Goal: Task Accomplishment & Management: Manage account settings

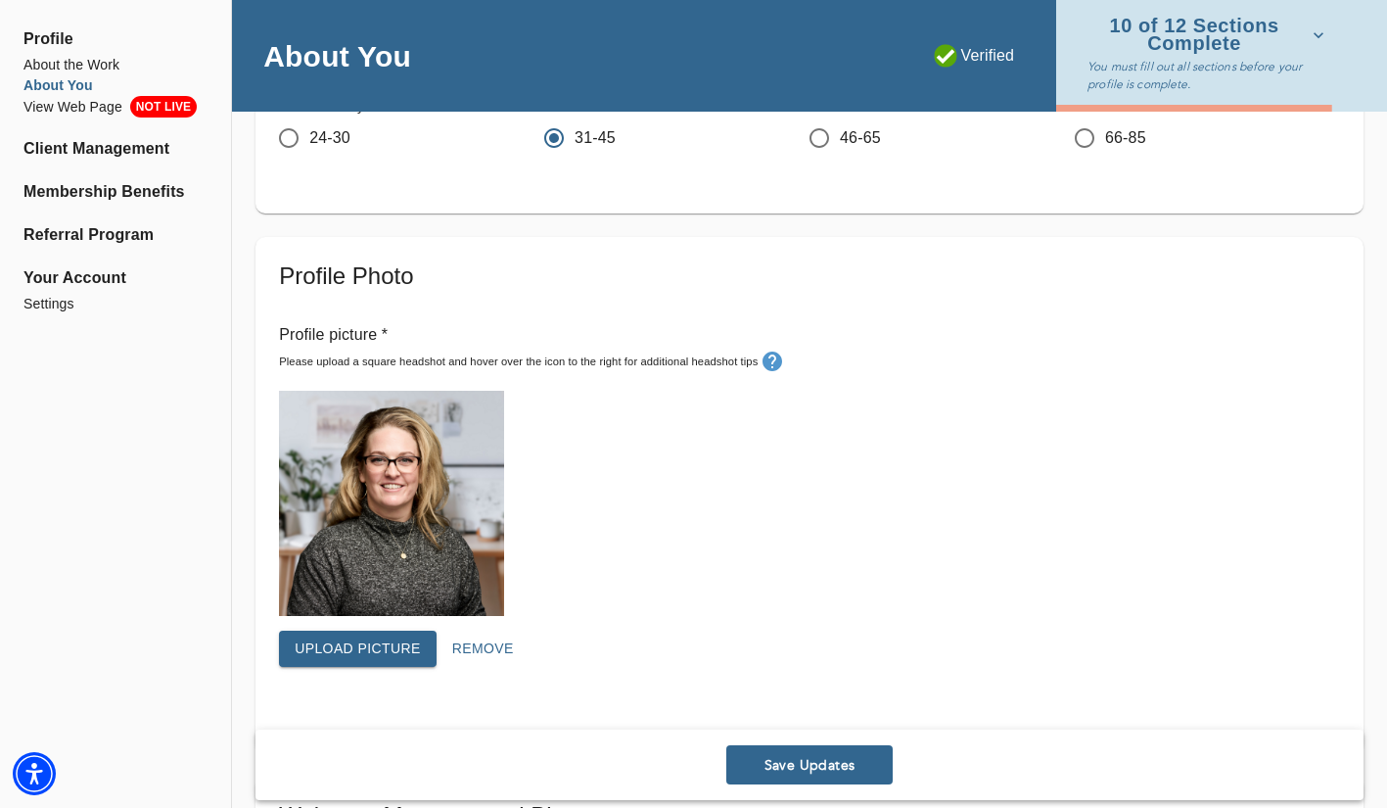
scroll to position [132, 0]
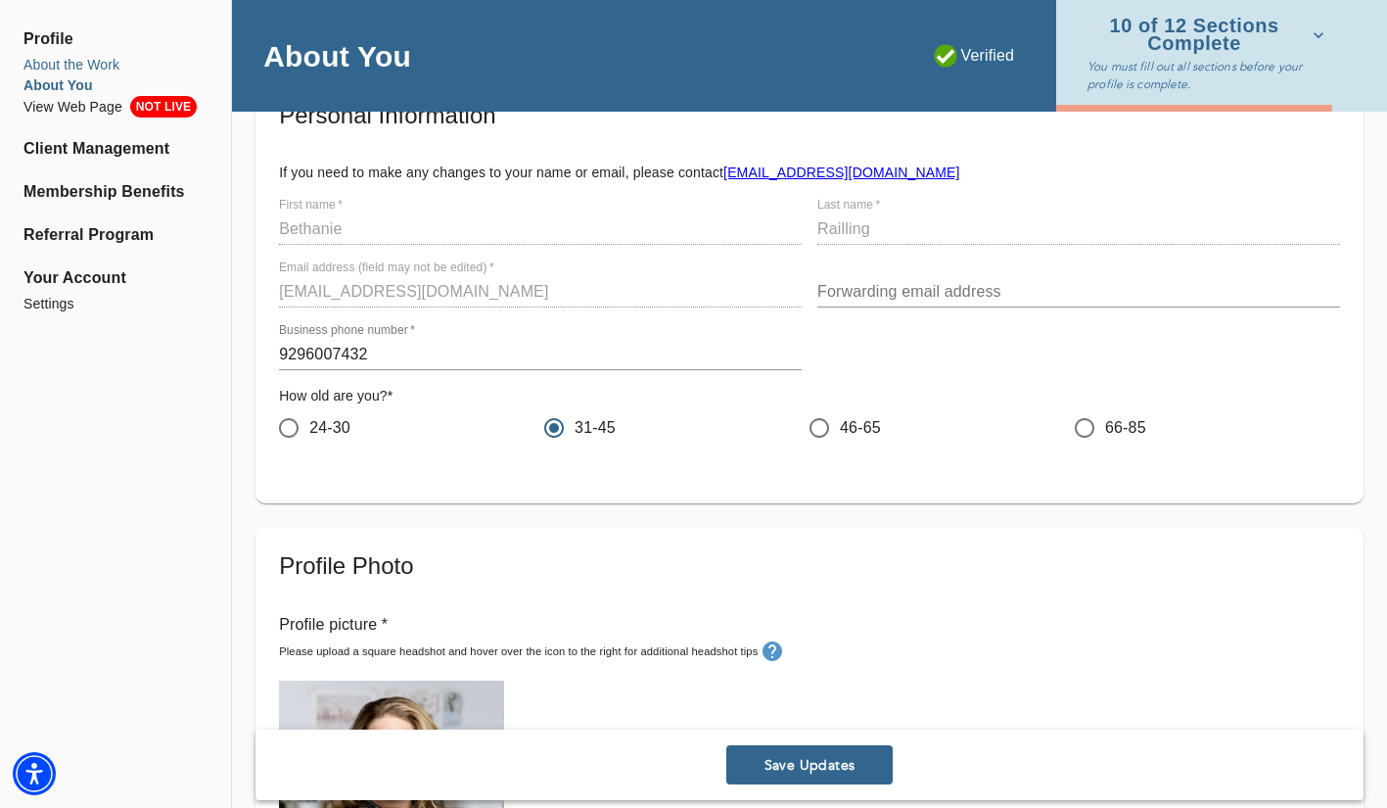
click at [106, 70] on li "About the Work" at bounding box center [115, 65] width 184 height 21
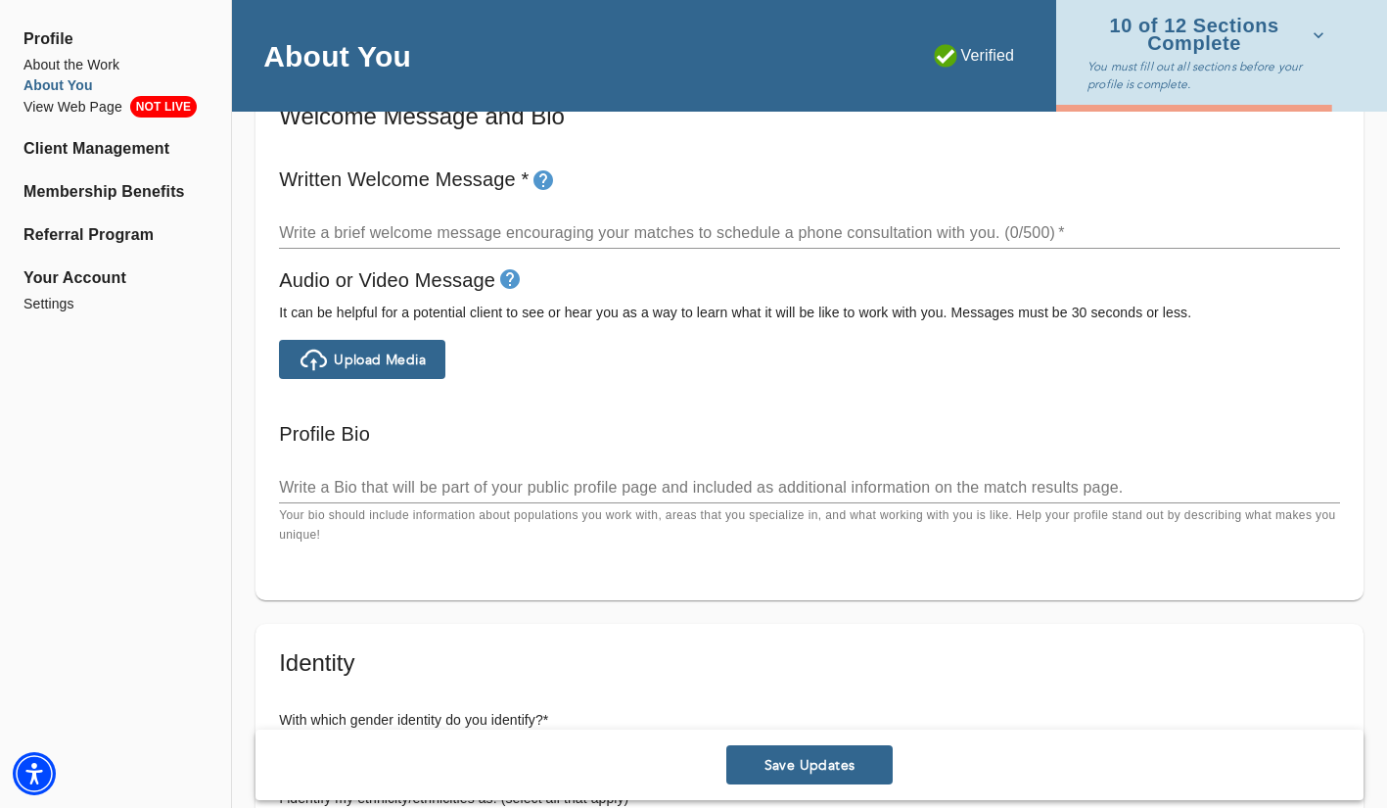
scroll to position [1122, 0]
click at [795, 222] on textarea at bounding box center [809, 231] width 1061 height 19
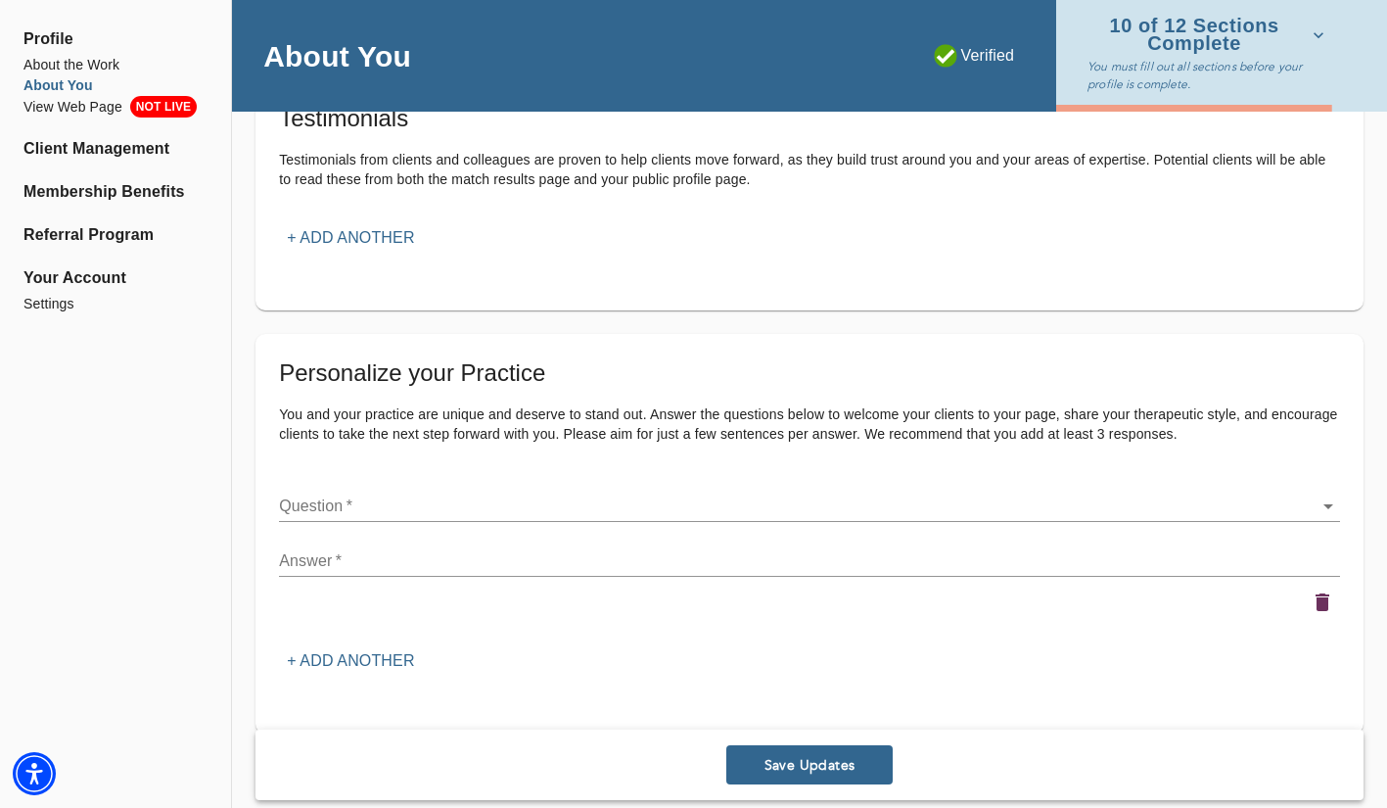
scroll to position [2197, 0]
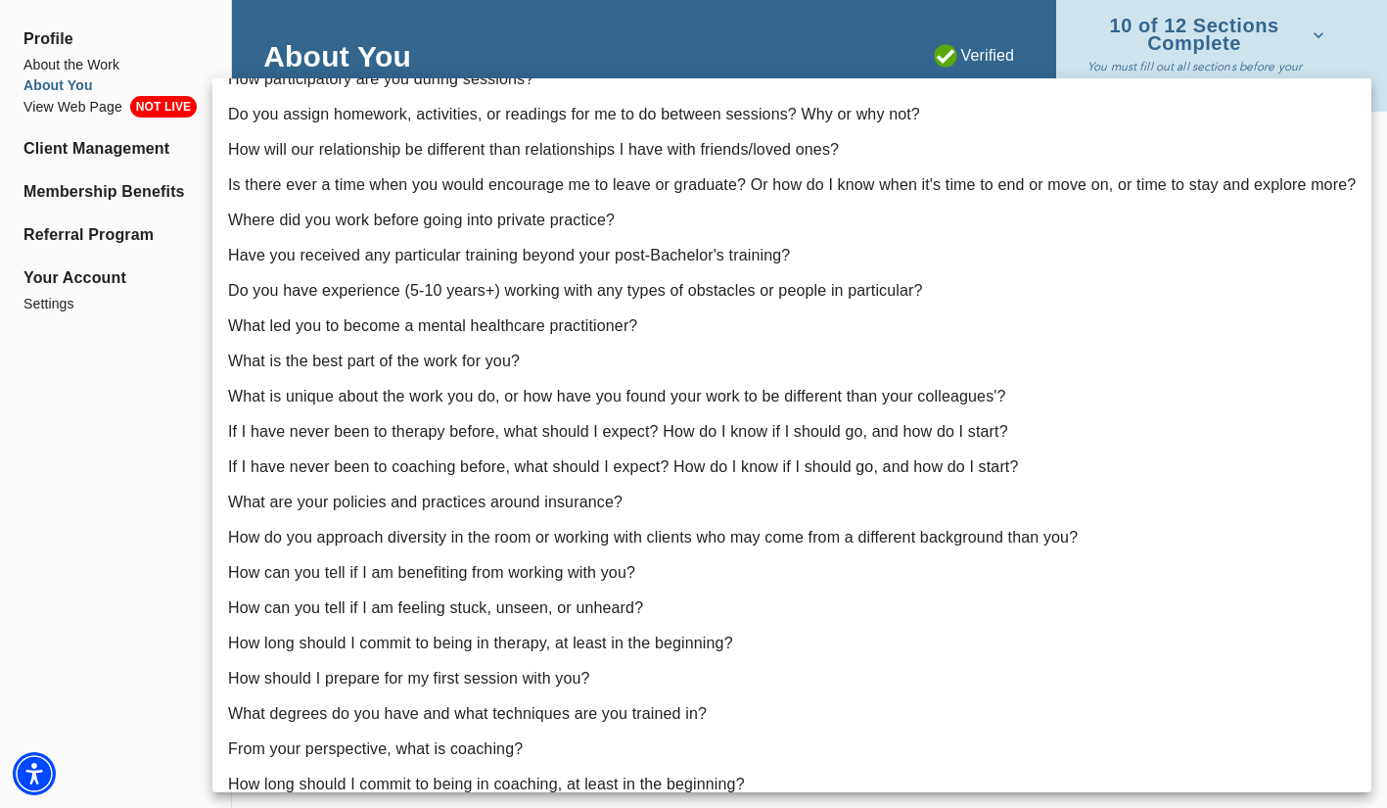
scroll to position [177, 0]
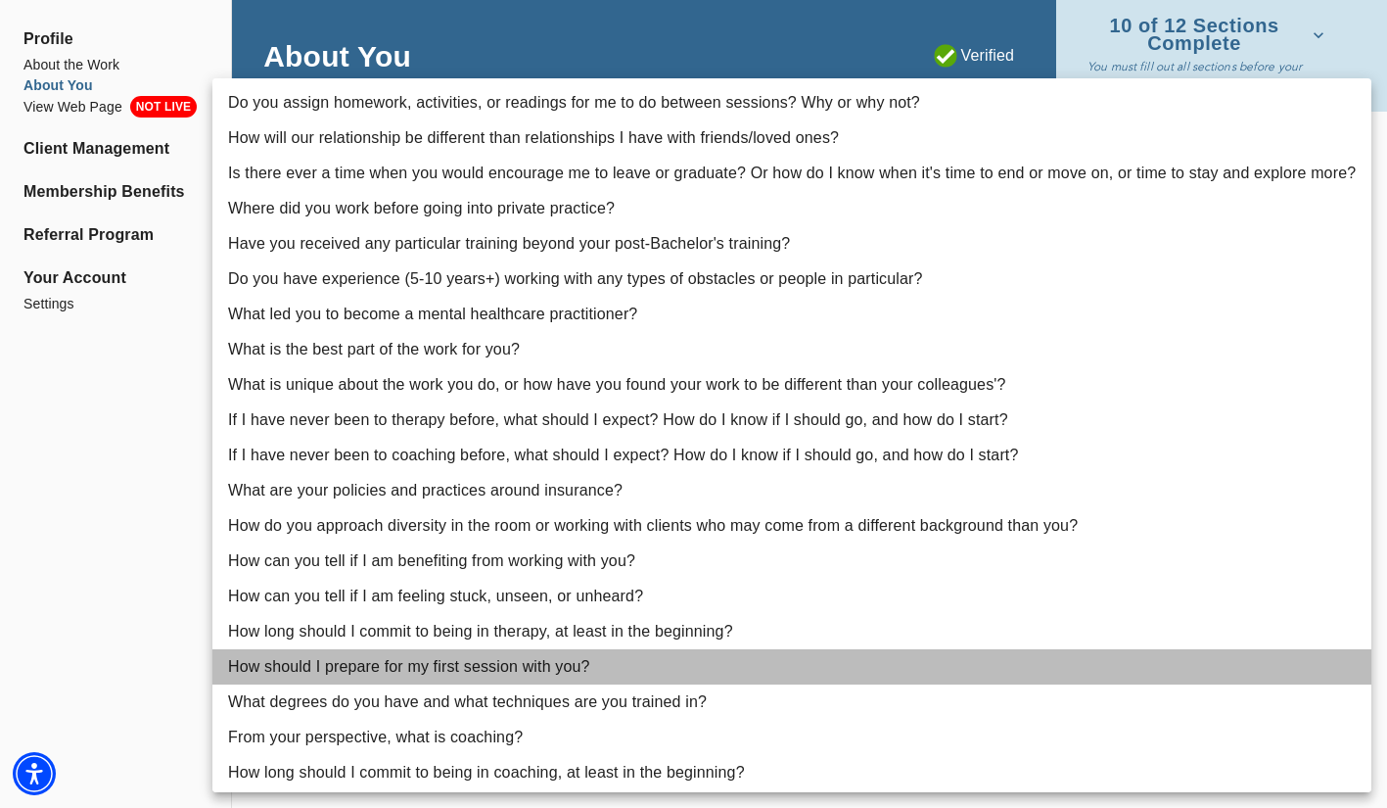
click at [675, 663] on li "How should I prepare for my first session with you?" at bounding box center [791, 666] width 1159 height 35
type input "22"
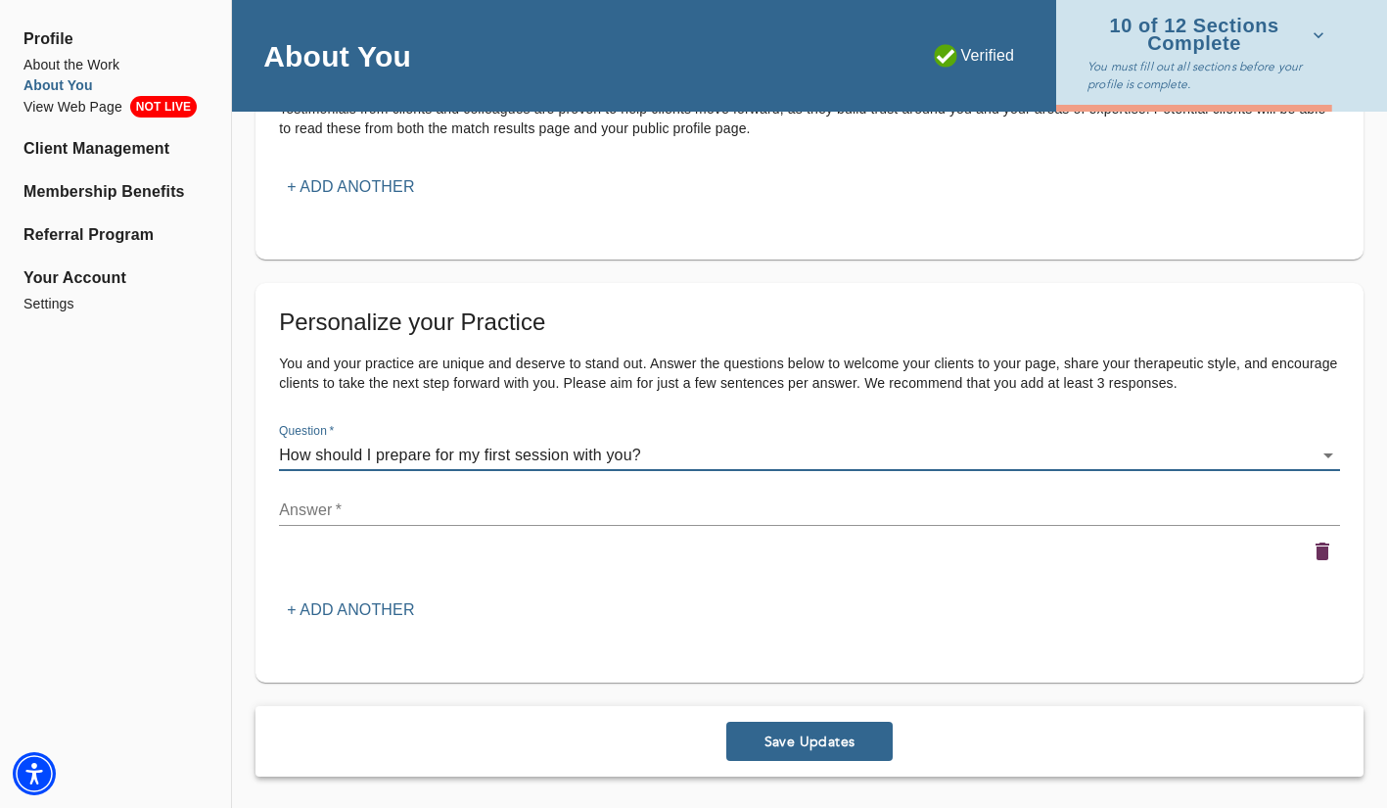
click at [595, 512] on textarea at bounding box center [809, 509] width 1061 height 19
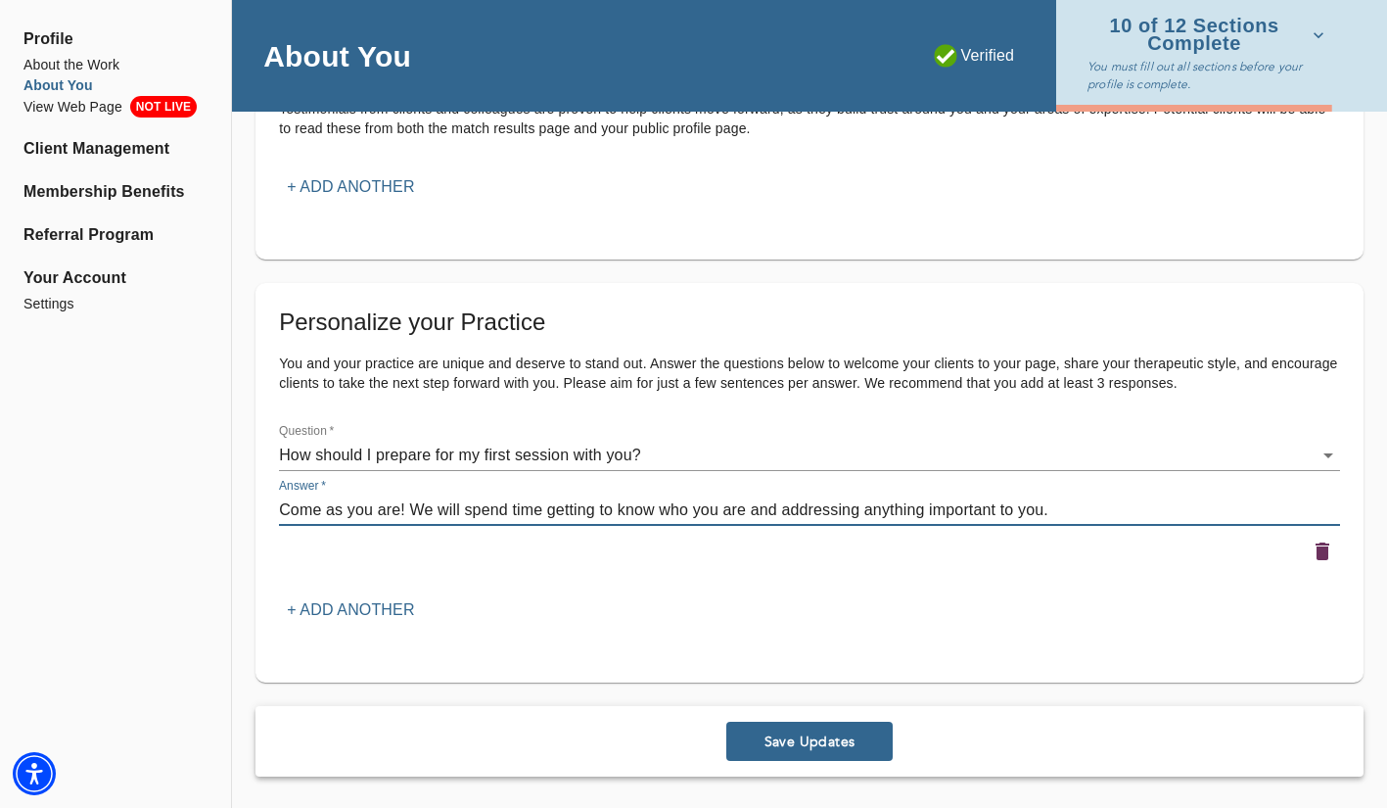
type textarea "Come as you are! We will spend time getting to know who you are and addressing …"
click at [366, 615] on p "+ Add another" at bounding box center [350, 609] width 127 height 23
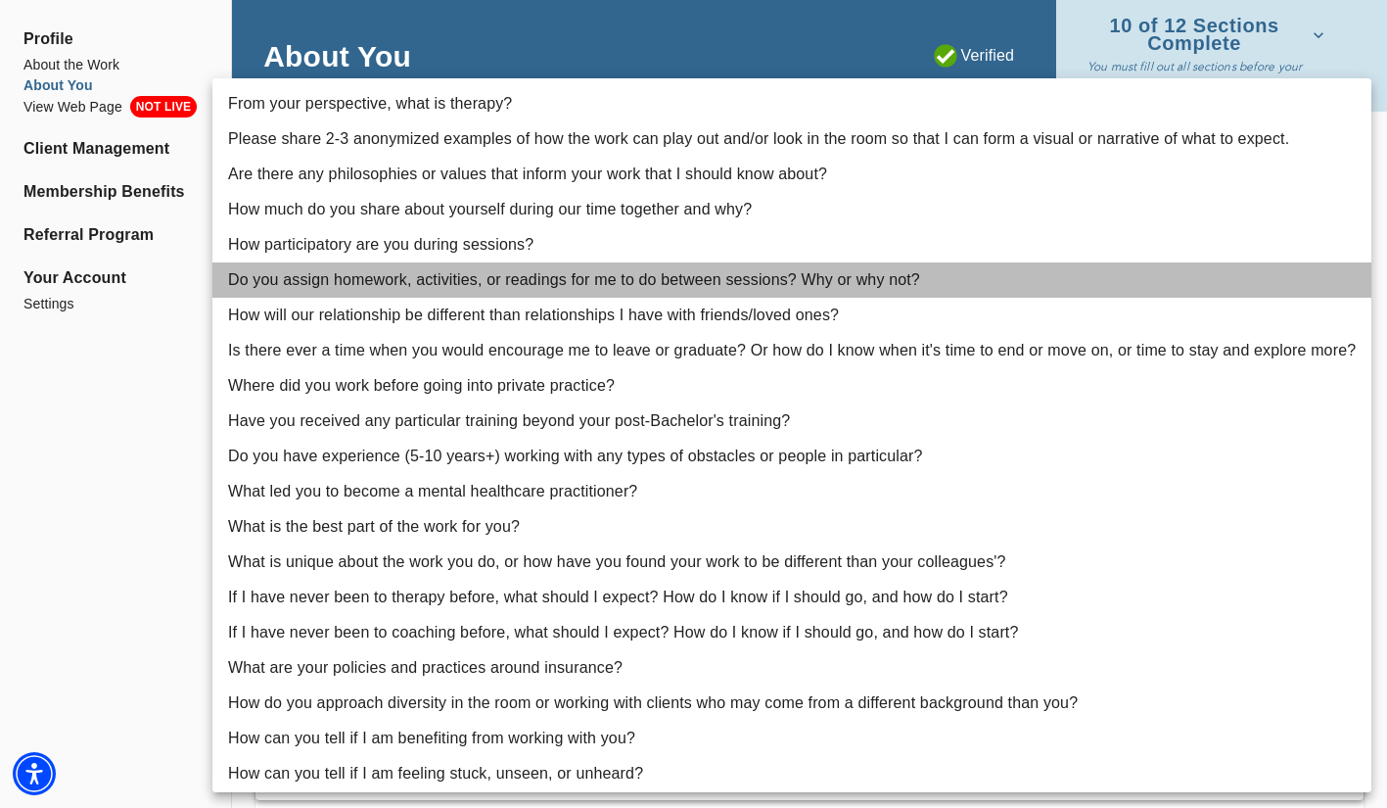
click at [695, 287] on li "Do you assign homework, activities, or readings for me to do between sessions? …" at bounding box center [791, 279] width 1159 height 35
type input "6"
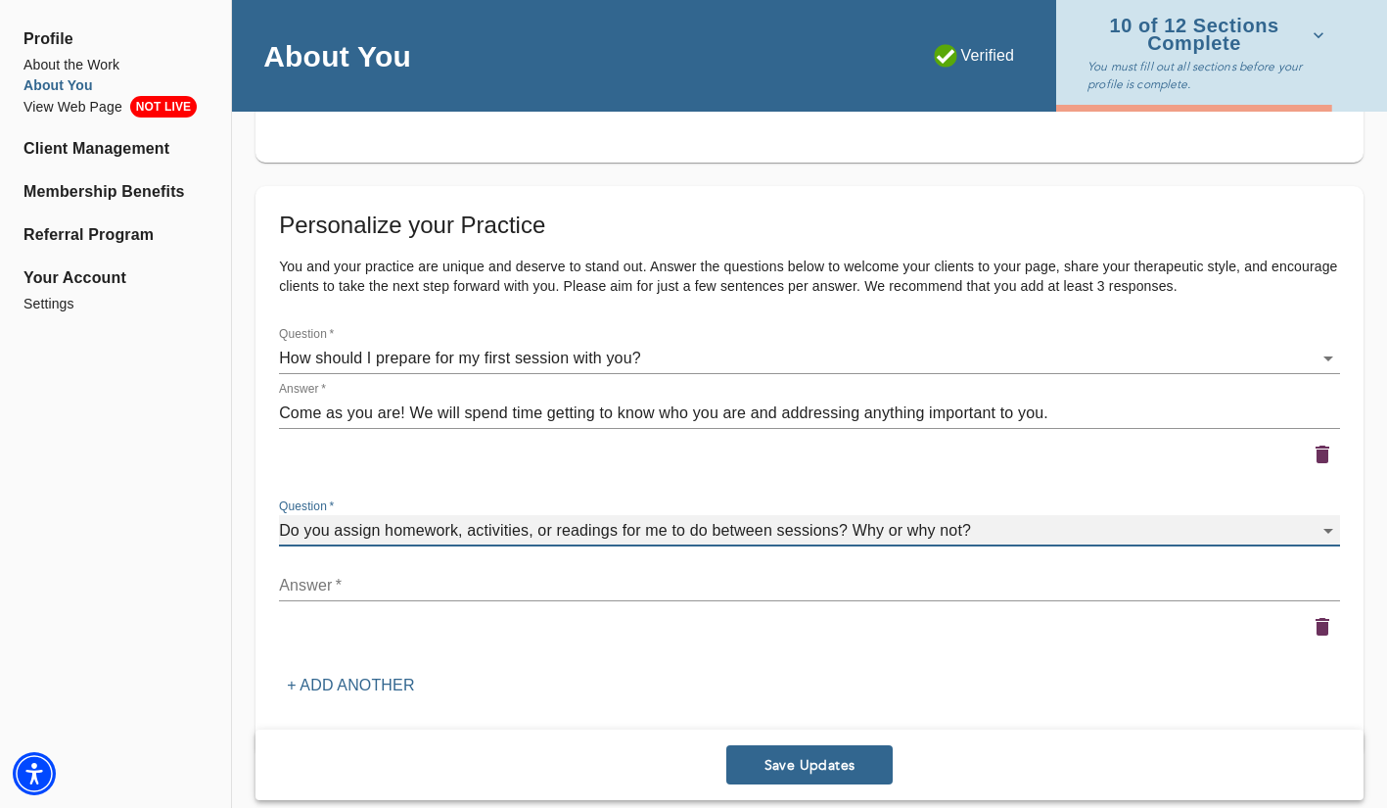
scroll to position [2297, 0]
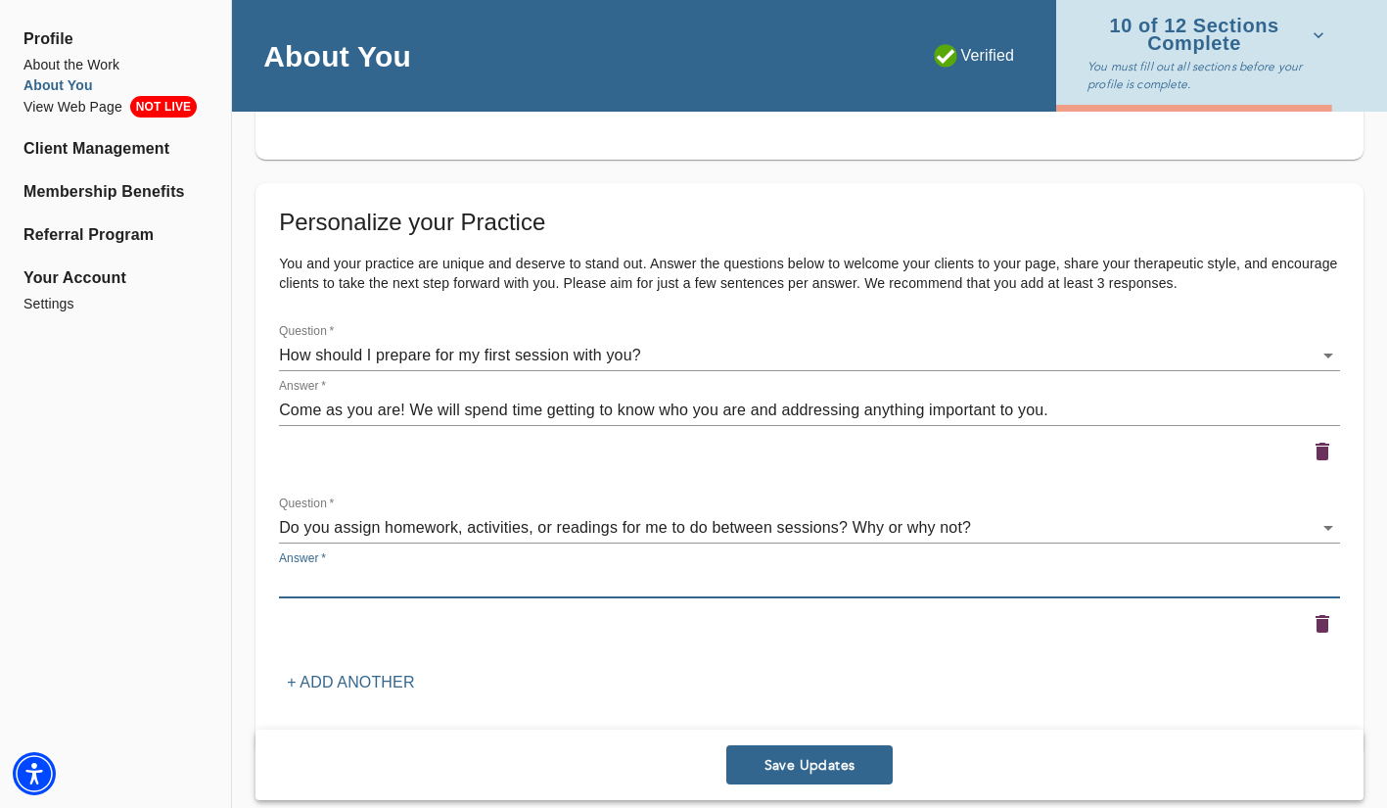
click at [484, 573] on textarea at bounding box center [809, 582] width 1061 height 19
click at [403, 583] on textarea "Every client is unqiue, and every session has its own path. There may be homewo…" at bounding box center [809, 582] width 1061 height 19
click at [1126, 584] on textarea "Every client is unique, and every session has its own path. There may be homewo…" at bounding box center [809, 582] width 1061 height 19
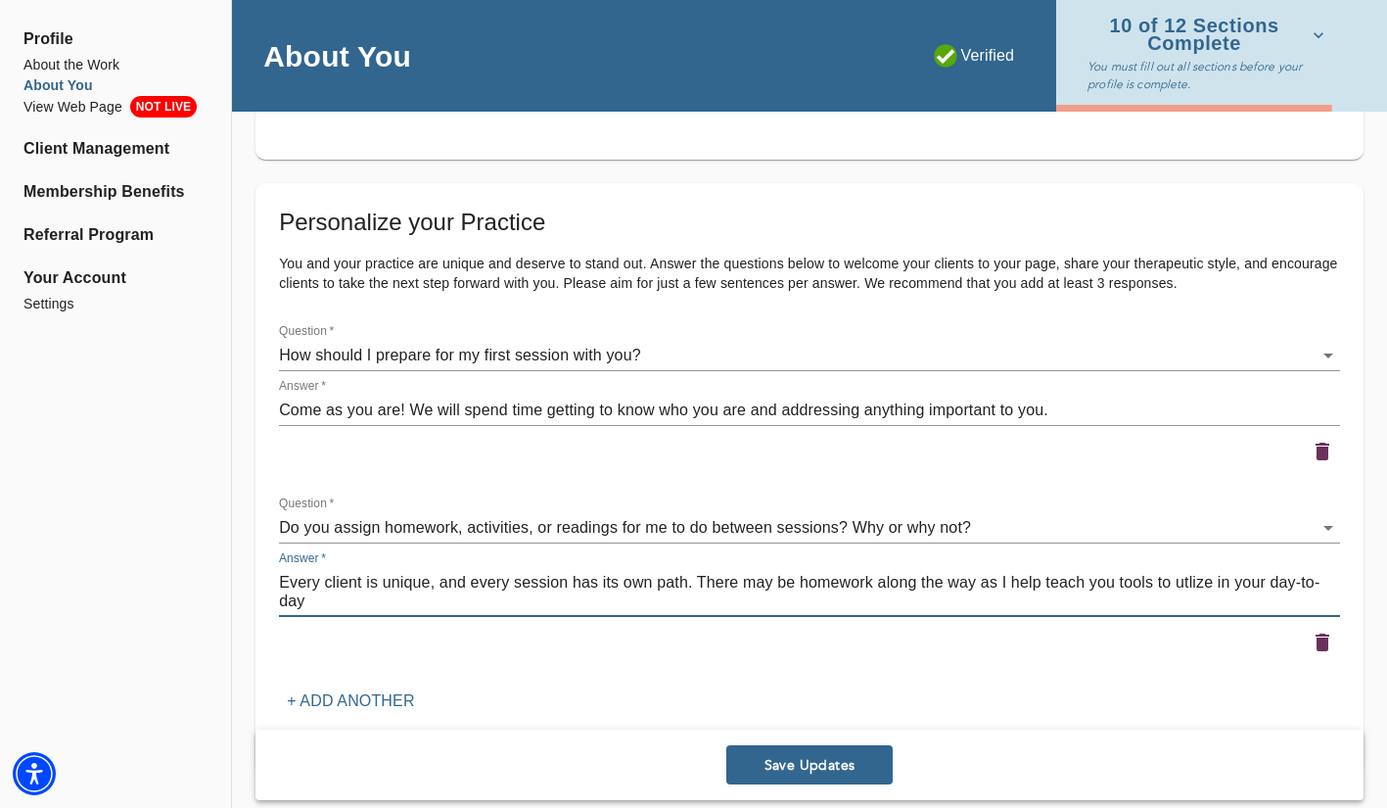
click at [1198, 582] on textarea "Every client is unique, and every session has its own path. There may be homewo…" at bounding box center [809, 591] width 1061 height 37
click at [450, 593] on textarea "Every client is unique, and every session has its own path. There may be homewo…" at bounding box center [809, 591] width 1061 height 37
click at [625, 604] on textarea "Every client is unique, and every session has its own path. There may be homewo…" at bounding box center [809, 591] width 1061 height 37
click at [713, 598] on textarea "Every client is unique, and every session has its own path. There may be homewo…" at bounding box center [809, 591] width 1061 height 37
click at [720, 599] on textarea "Every client is unique, and every session has its own path. There may be homewo…" at bounding box center [809, 591] width 1061 height 37
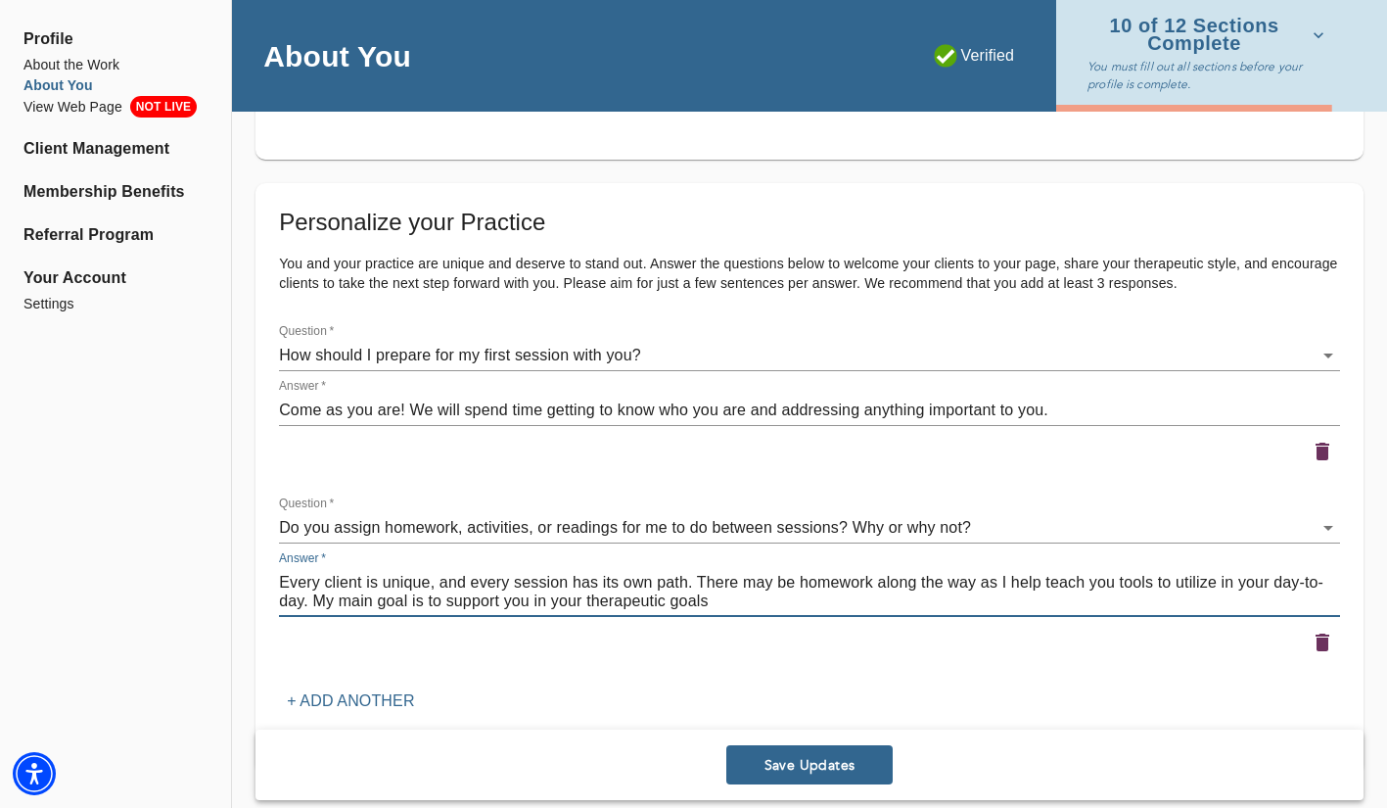
click at [720, 599] on textarea "Every client is unique, and every session has its own path. There may be homewo…" at bounding box center [809, 591] width 1061 height 37
drag, startPoint x: 713, startPoint y: 601, endPoint x: 318, endPoint y: 600, distance: 394.5
click at [318, 600] on textarea "Every client is unique, and every session has its own path. There may be homewo…" at bounding box center [809, 591] width 1061 height 37
click at [556, 603] on textarea "Every client is unique, and every session has its own path. There may be homewo…" at bounding box center [809, 591] width 1061 height 37
type textarea "Every client is unique, and every session has its own path. There may be homewo…"
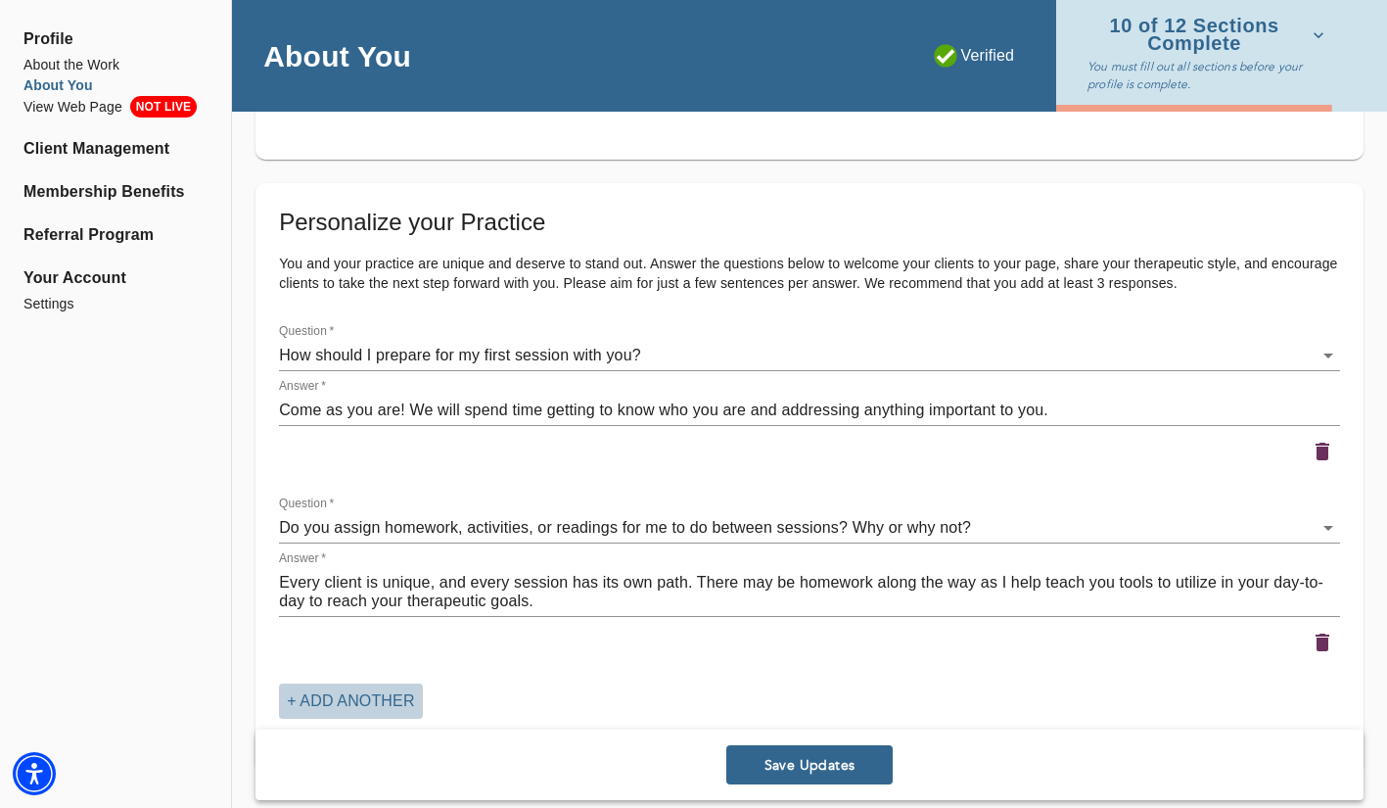
click at [371, 692] on p "+ Add another" at bounding box center [350, 700] width 127 height 23
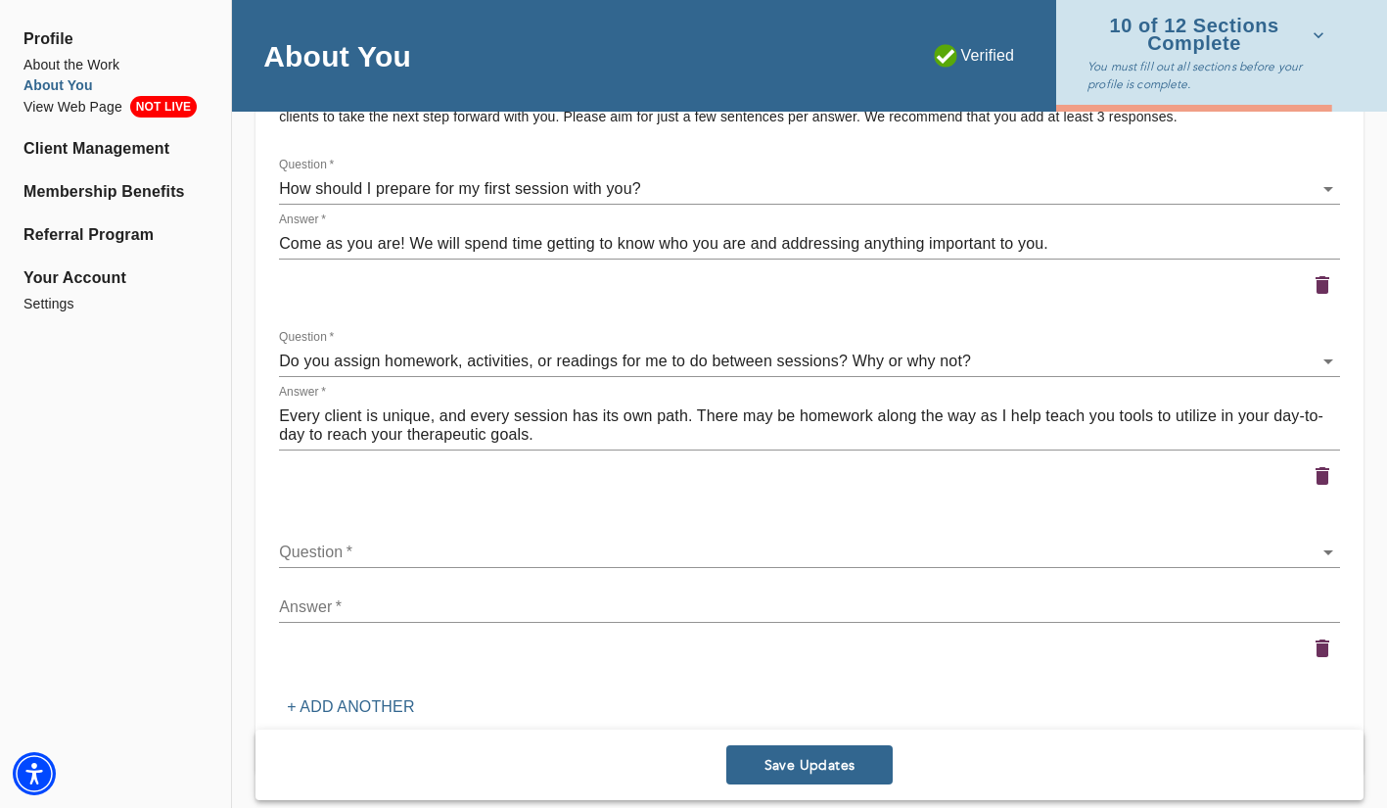
scroll to position [2519, 0]
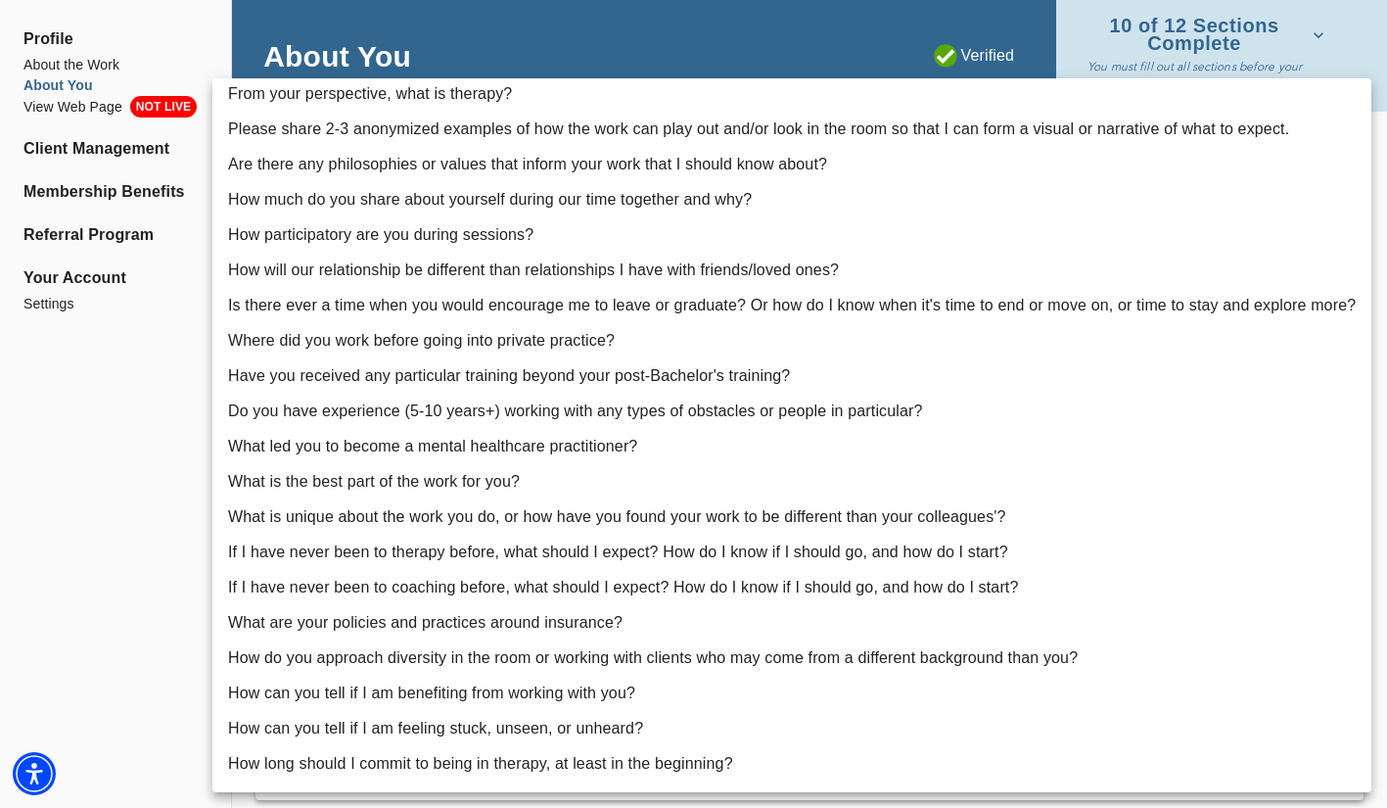
scroll to position [0, 0]
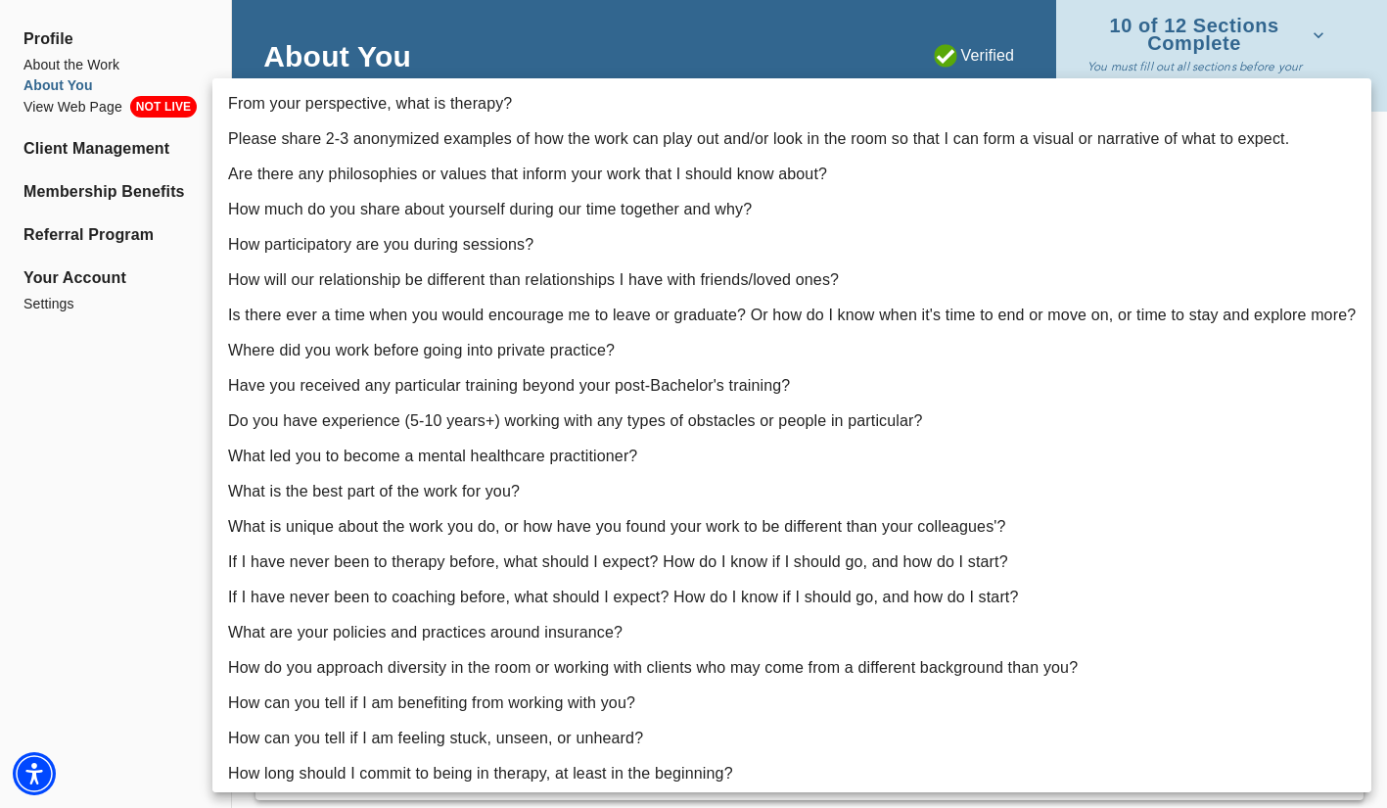
click at [678, 181] on li "Are there any philosophies or values that inform your work that I should know a…" at bounding box center [791, 174] width 1159 height 35
type input "3"
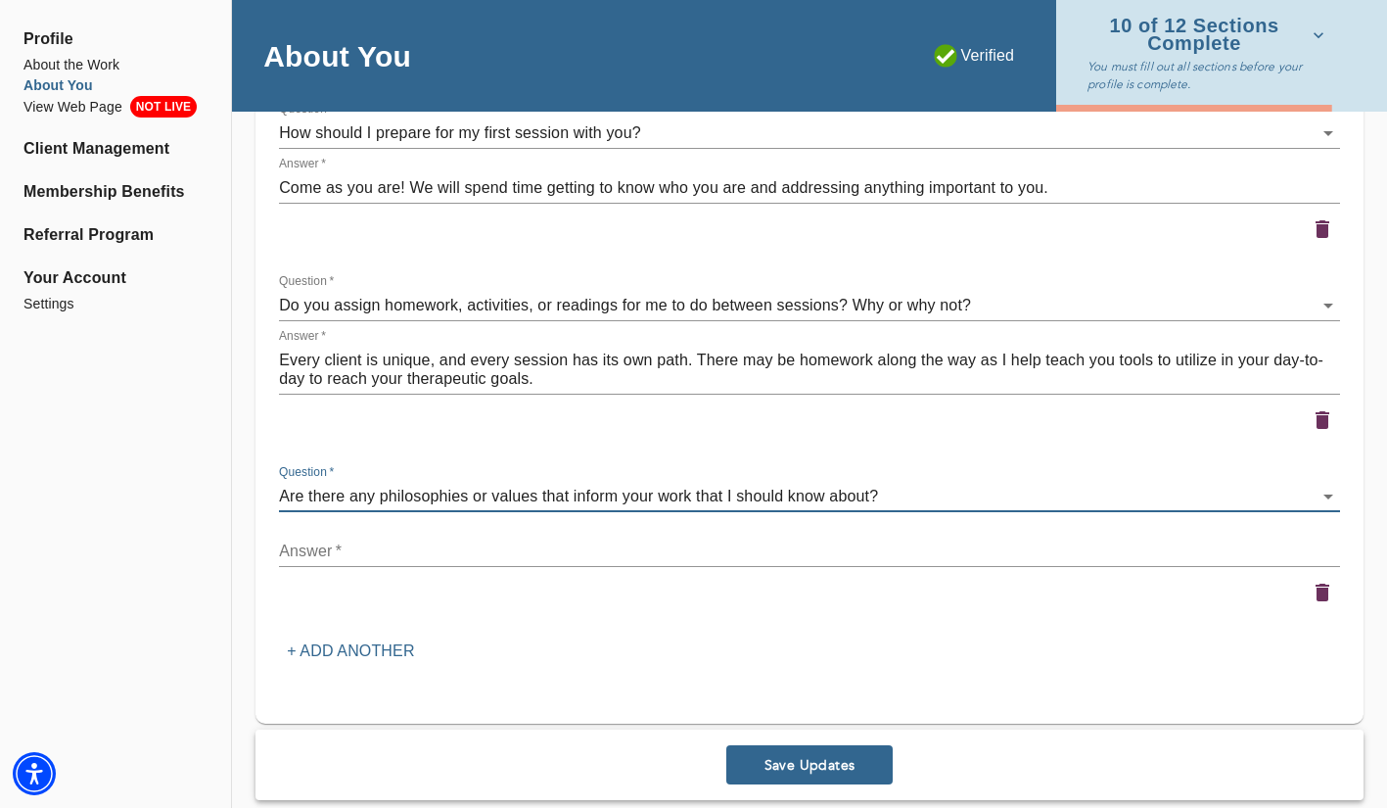
click at [516, 566] on div "x" at bounding box center [809, 550] width 1061 height 31
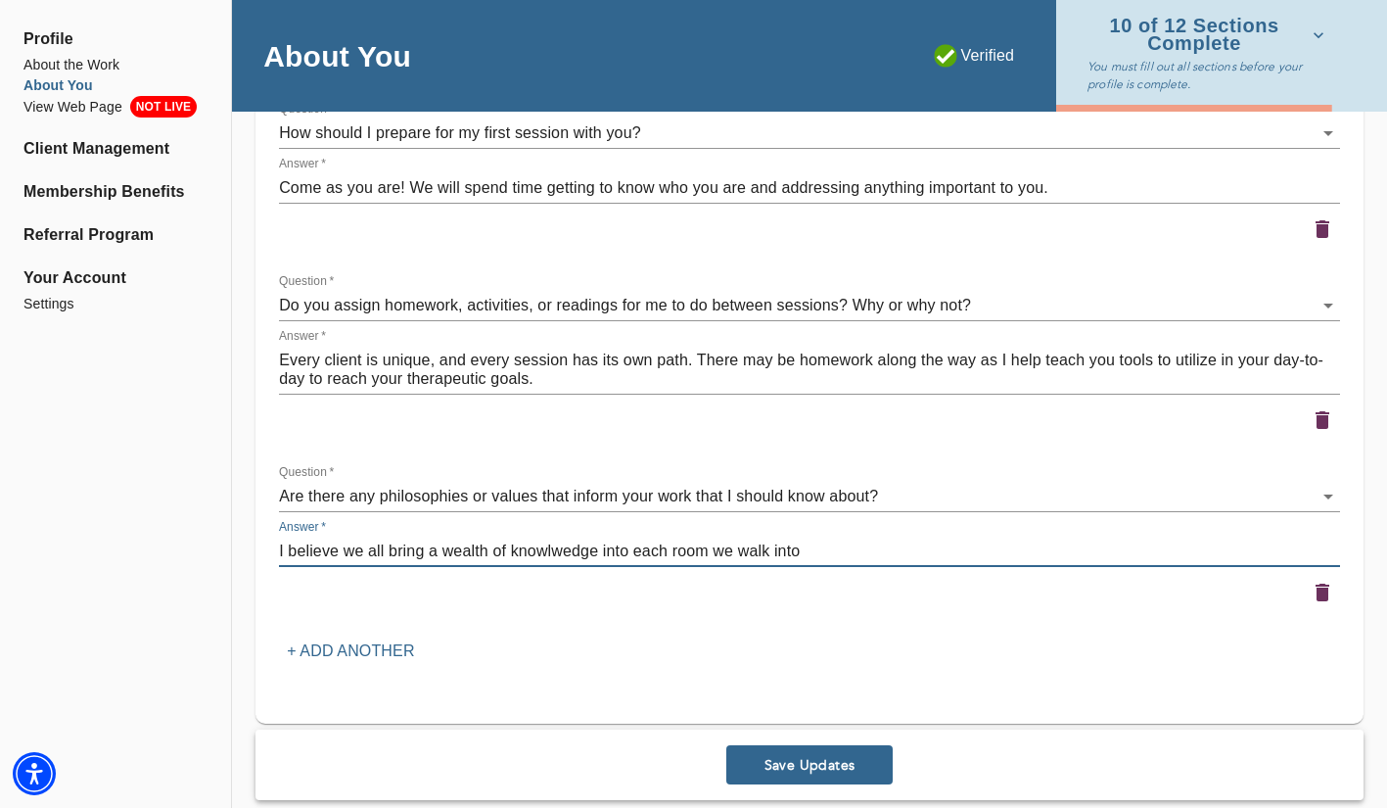
click at [575, 550] on textarea "I believe we all bring a wealth of knowlwedge into each room we walk into" at bounding box center [809, 550] width 1061 height 19
click at [922, 542] on textarea "I believe we all bring a wealth of knowledge and experience into each room we w…" at bounding box center [809, 550] width 1061 height 19
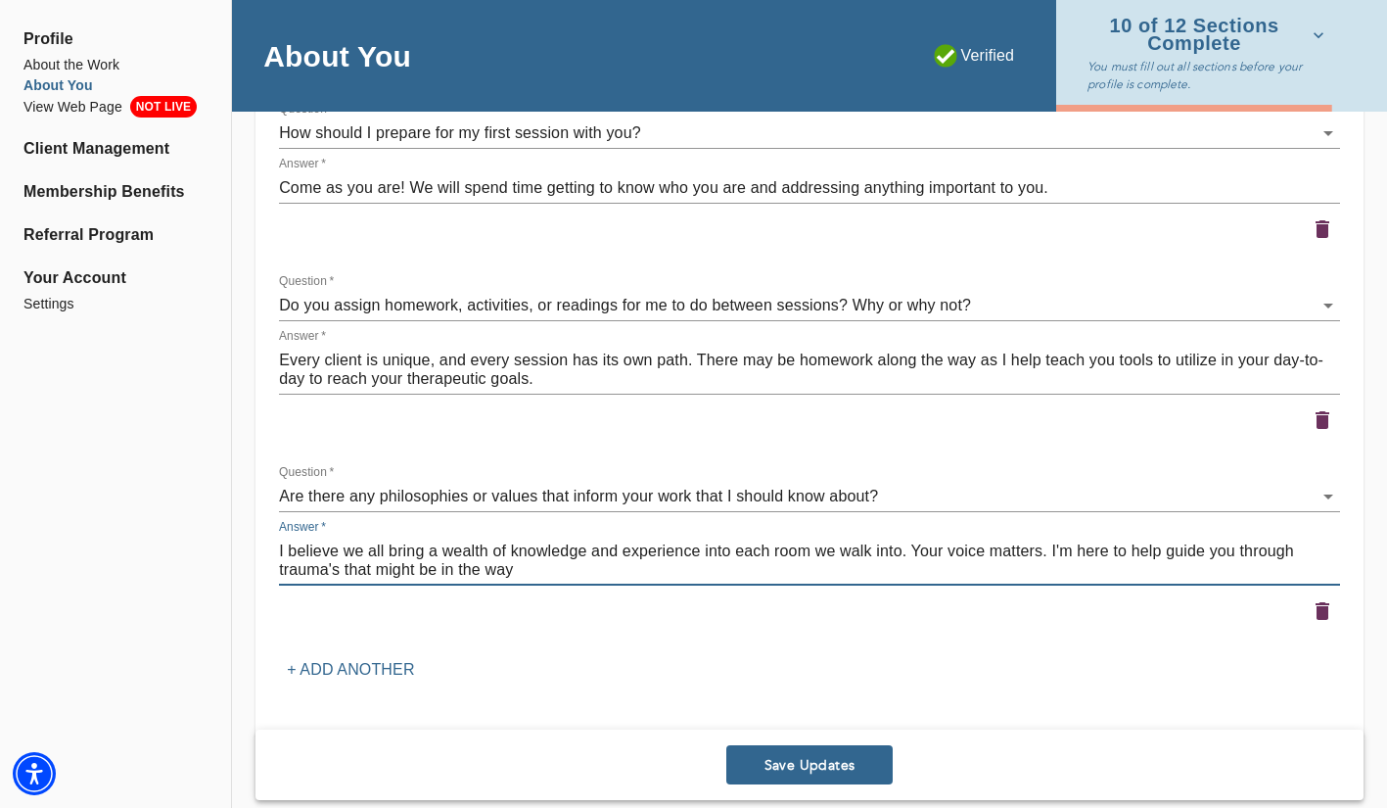
drag, startPoint x: 554, startPoint y: 577, endPoint x: 385, endPoint y: 549, distance: 171.6
click at [387, 549] on textarea "I believe we all bring a wealth of knowledge and experience into each room we w…" at bounding box center [809, 559] width 1061 height 37
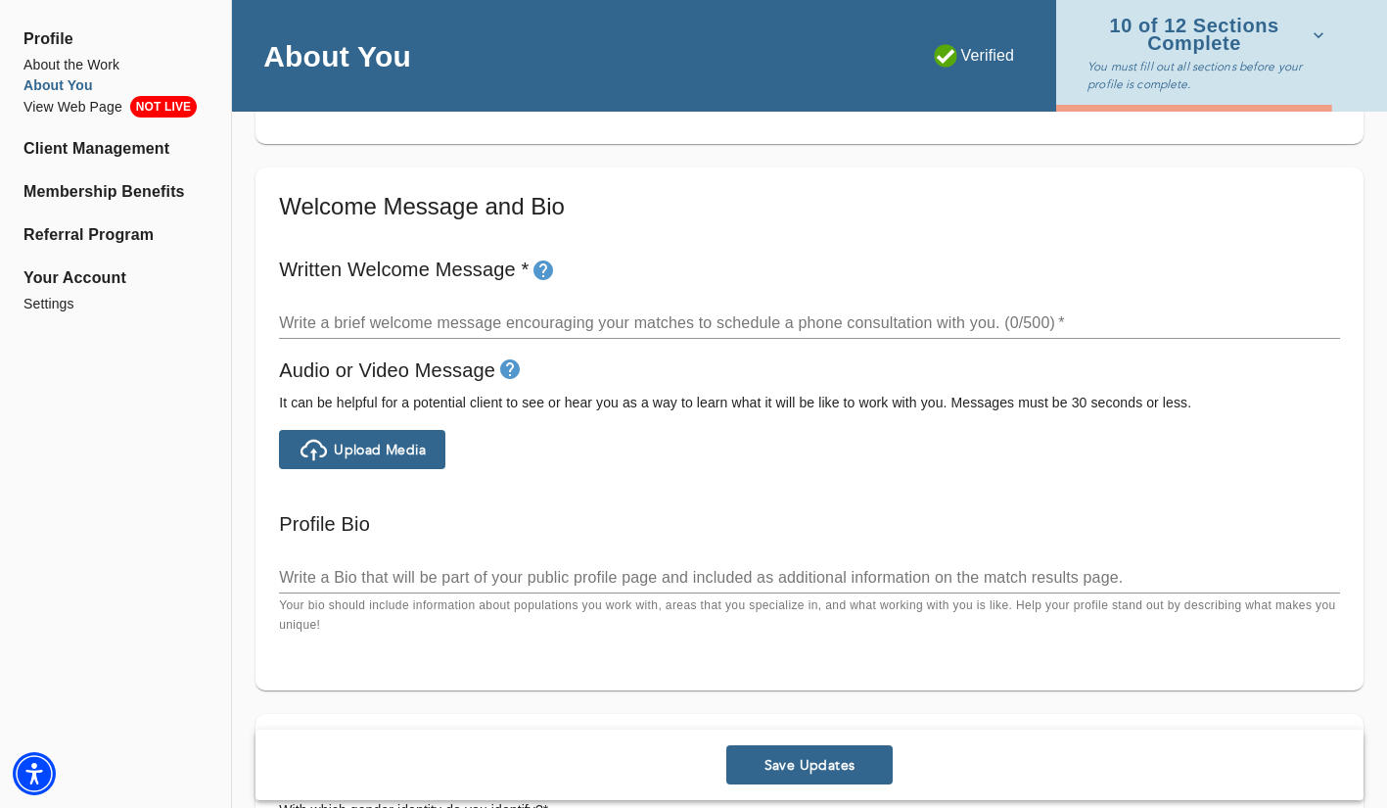
scroll to position [1030, 0]
type textarea "I believe we all carry a inner child and too often we forget about them in the …"
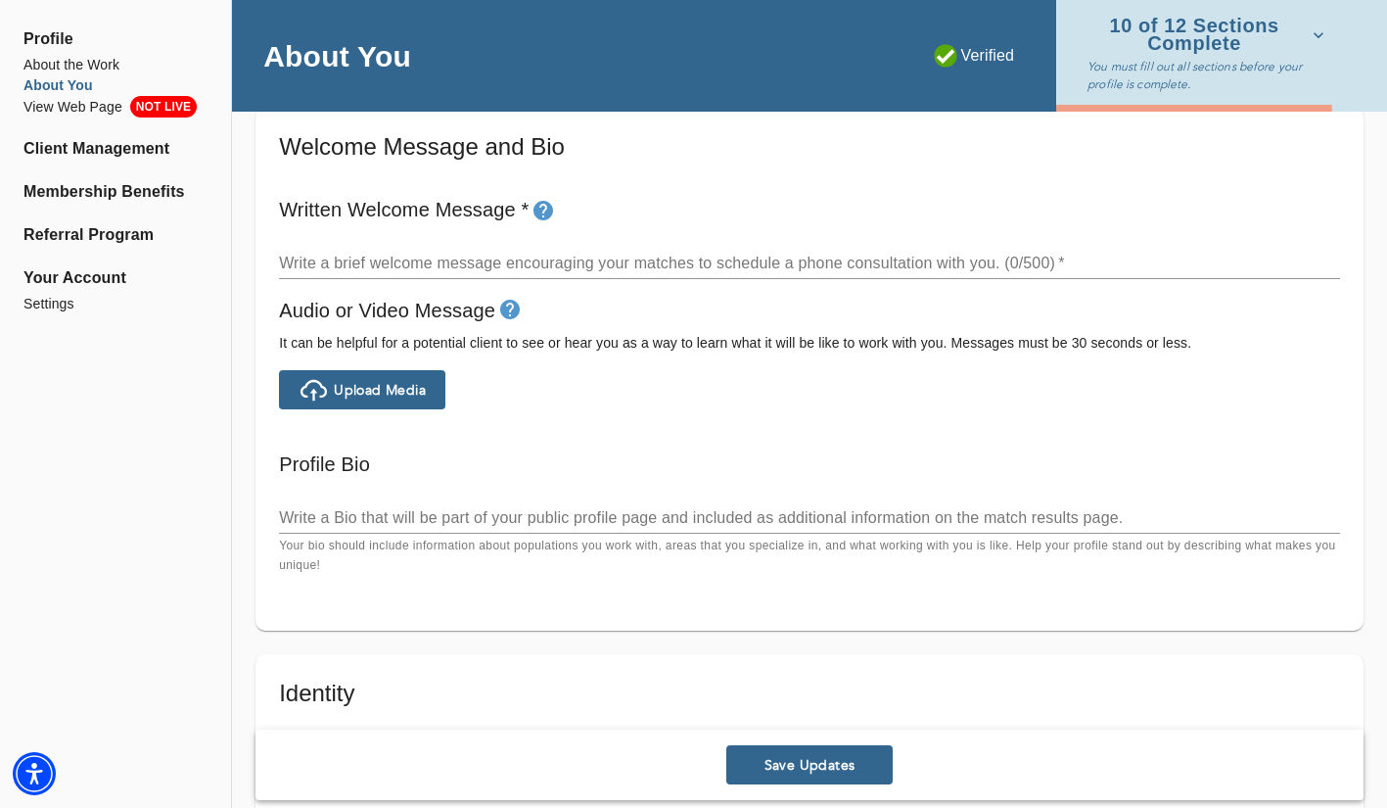
scroll to position [1089, 0]
click at [438, 261] on textarea at bounding box center [809, 265] width 1061 height 19
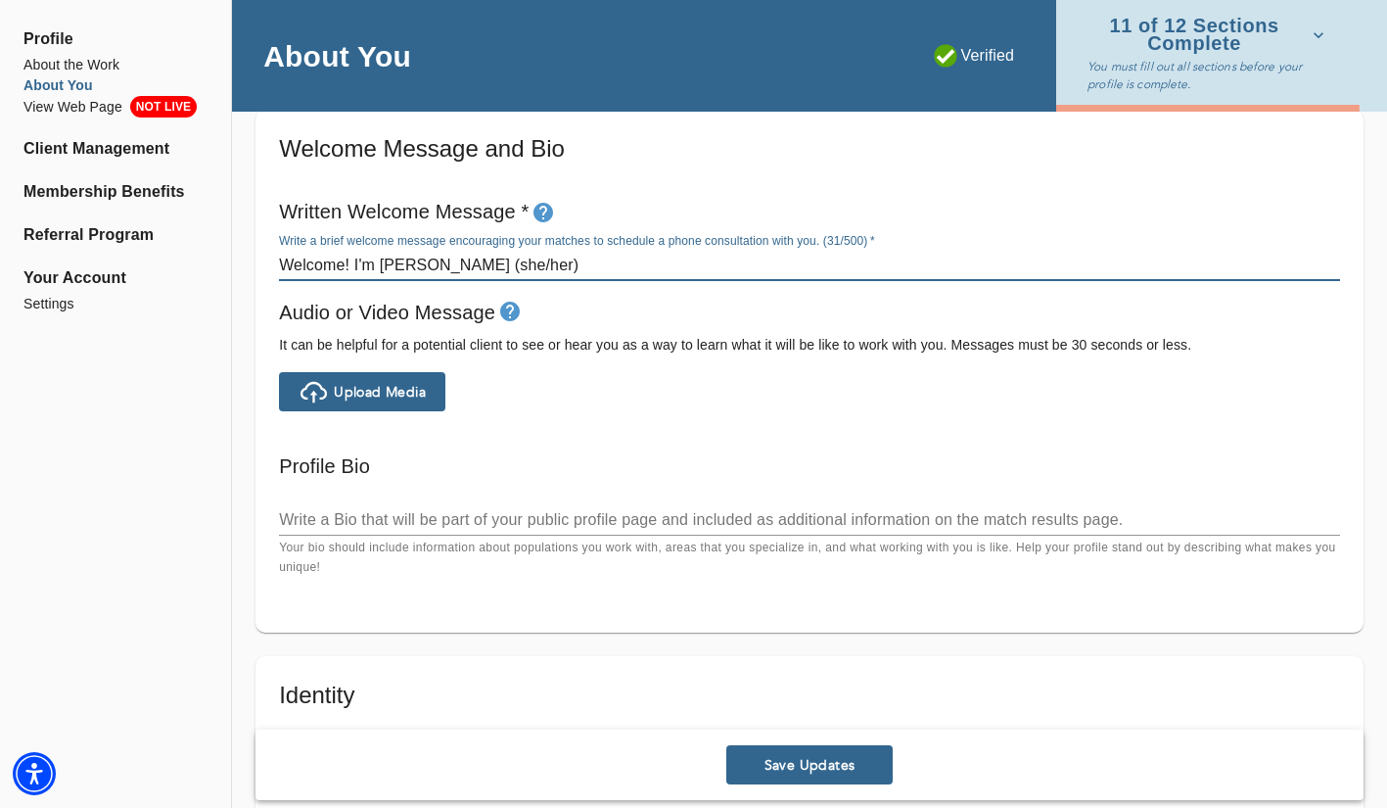
type textarea "Welcome! I'm [PERSON_NAME] (she/her)"
drag, startPoint x: 509, startPoint y: 263, endPoint x: 261, endPoint y: 266, distance: 247.7
click at [261, 266] on div "Welcome Message and Bio Written Welcome Message * Write a brief welcome message…" at bounding box center [810, 372] width 1108 height 524
type textarea "H"
click at [517, 264] on textarea "Welcome! I'm [PERSON_NAME] (she/her)" at bounding box center [809, 265] width 1061 height 19
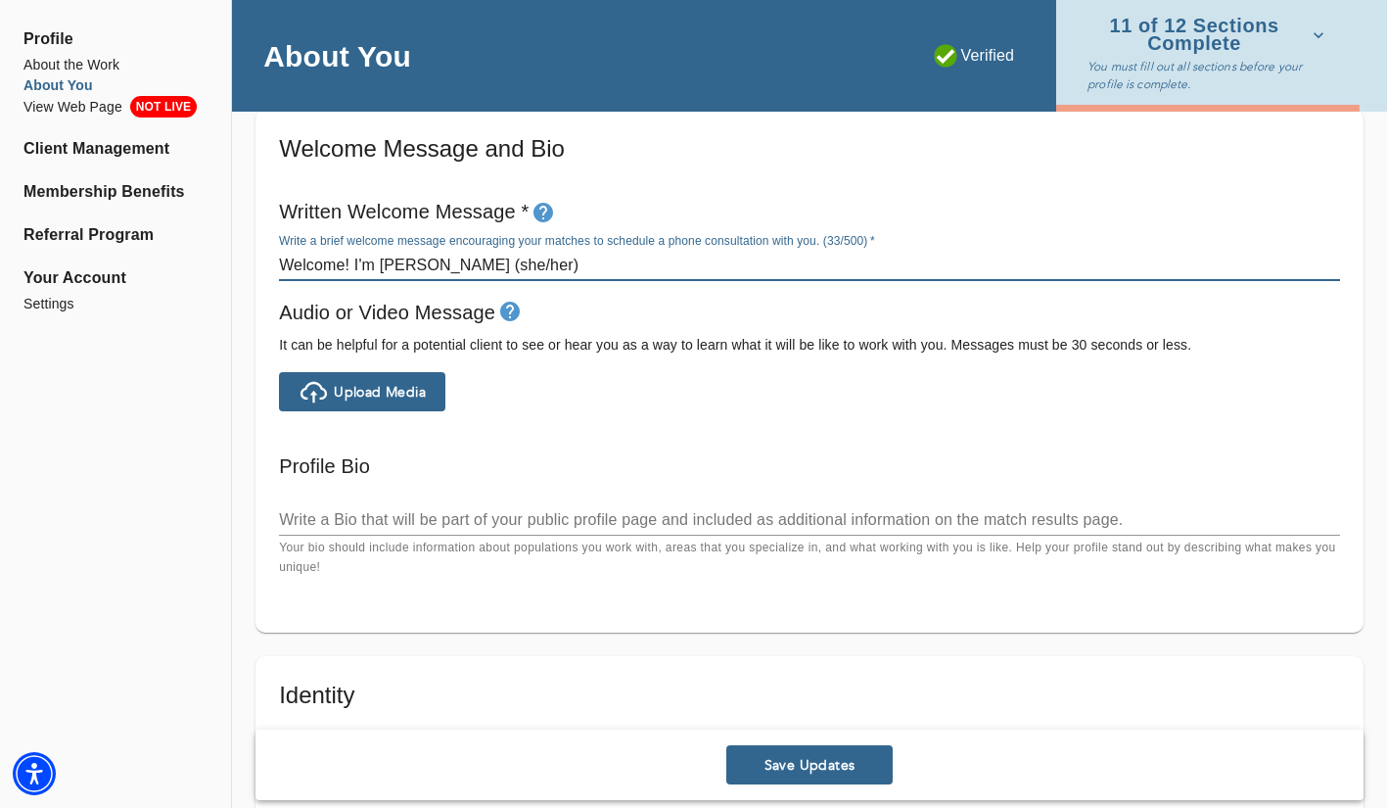
click at [522, 268] on textarea "Welcome! I'm [PERSON_NAME] (she/her)" at bounding box center [809, 265] width 1061 height 19
type textarea "Welcome! I'm [PERSON_NAME] (she/her)"
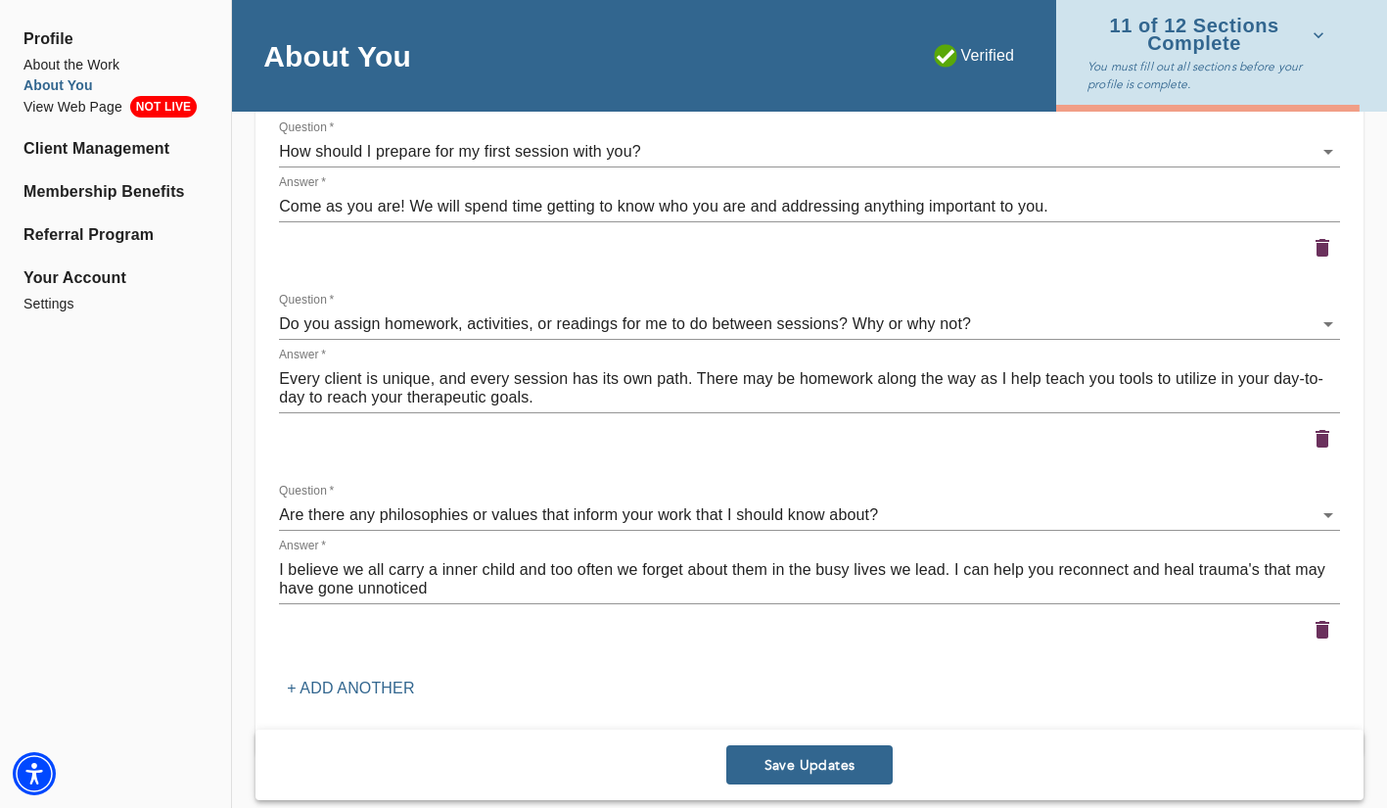
scroll to position [2502, 0]
click at [442, 574] on textarea "I believe we all carry a inner child and too often we forget about them in the …" at bounding box center [809, 576] width 1061 height 37
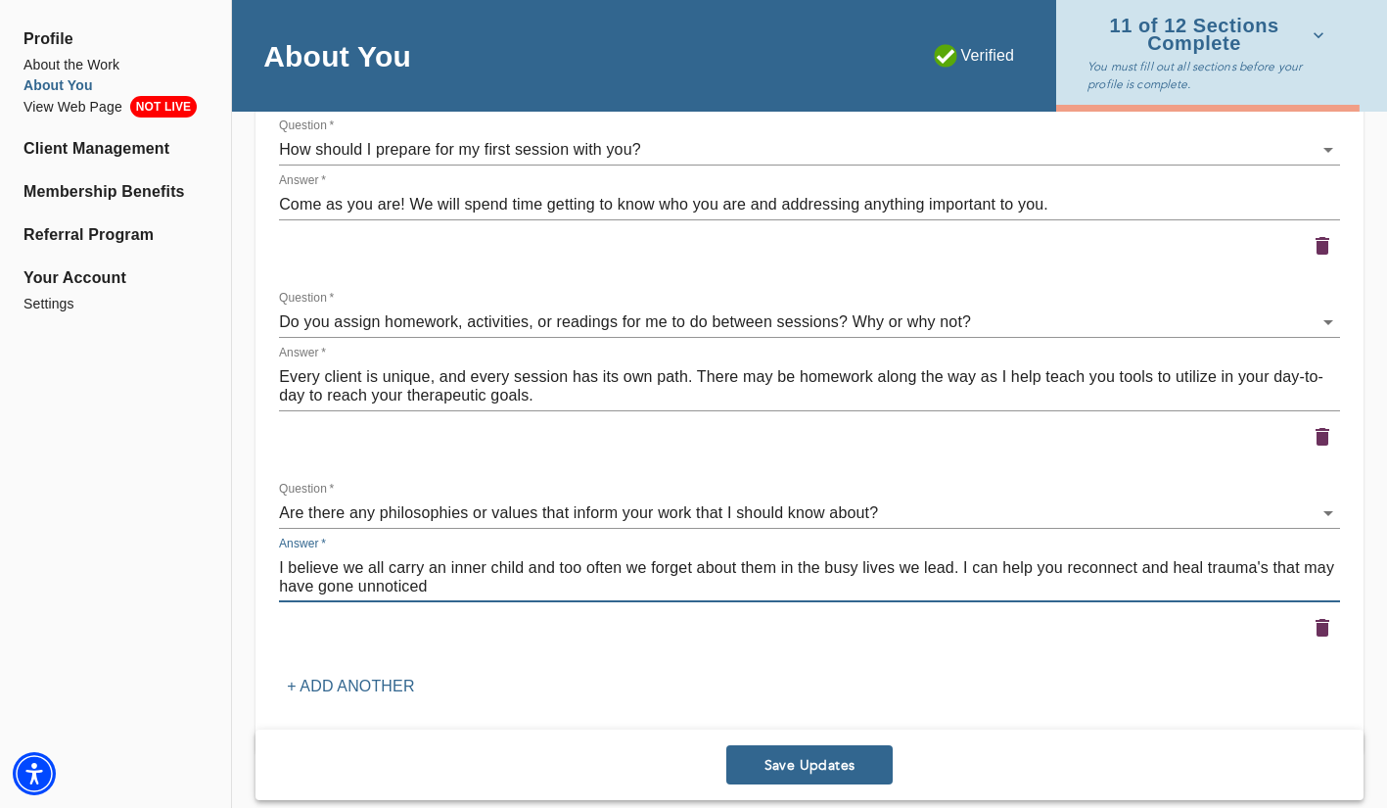
click at [459, 589] on textarea "I believe we all carry an inner child and too often we forget about them in the…" at bounding box center [809, 576] width 1061 height 37
click at [352, 589] on textarea "I believe we all carry an inner child and too often we forget about them in the…" at bounding box center [809, 576] width 1061 height 37
drag, startPoint x: 352, startPoint y: 589, endPoint x: 523, endPoint y: 7, distance: 606.9
click at [1301, 570] on textarea "I believe we all carry an inner child and too often we forget about them in the…" at bounding box center [809, 576] width 1061 height 37
click at [463, 586] on textarea "I believe we all carry an inner child and too often we forget about them in the…" at bounding box center [809, 576] width 1061 height 37
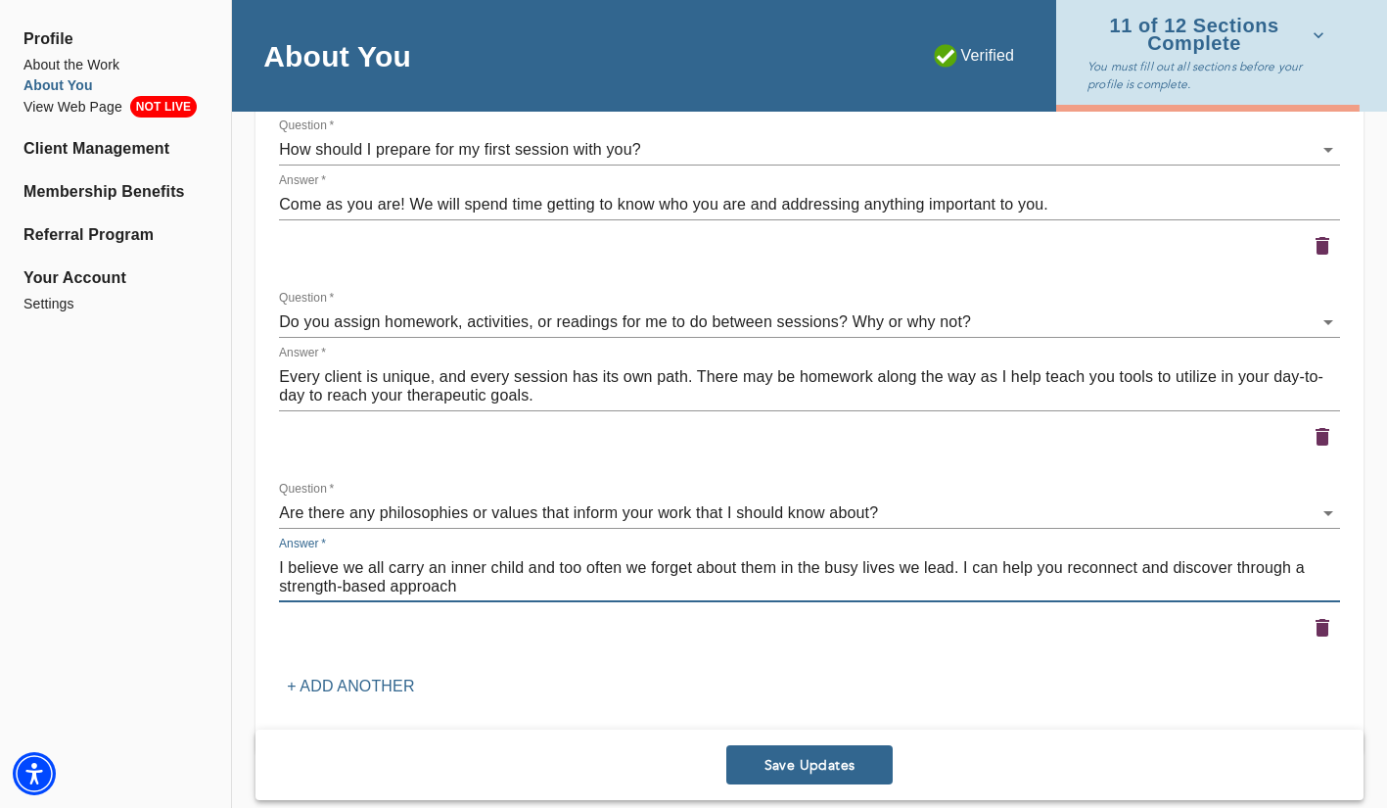
drag, startPoint x: 1294, startPoint y: 565, endPoint x: 1304, endPoint y: 586, distance: 23.7
click at [1295, 567] on textarea "I believe we all carry an inner child and too often we forget about them in the…" at bounding box center [809, 576] width 1061 height 37
click at [360, 591] on textarea "I believe we all carry an inner child and too often we forget about them in the…" at bounding box center [809, 576] width 1061 height 37
click at [533, 581] on textarea "I believe we all carry an inner child and too often we forget about them in the…" at bounding box center [809, 576] width 1061 height 37
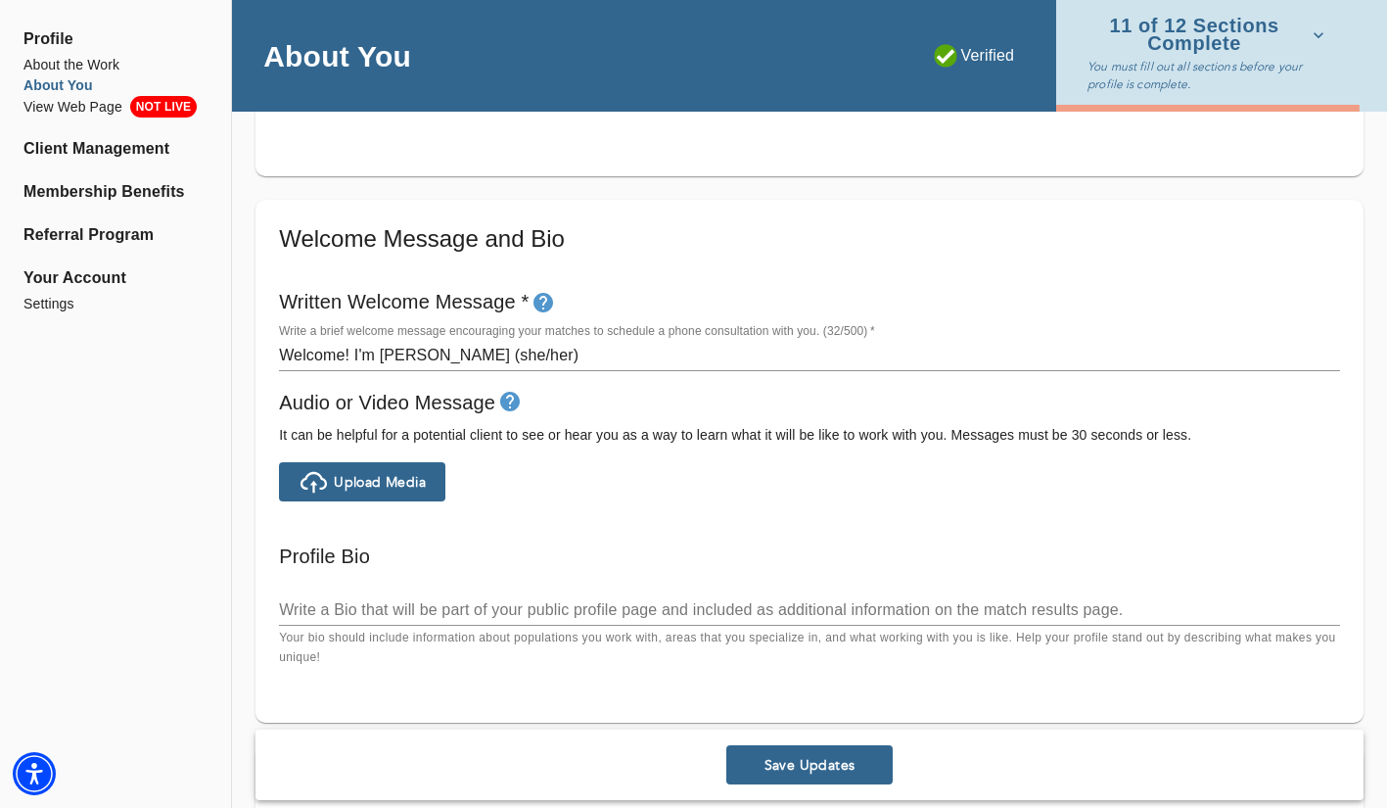
scroll to position [994, 0]
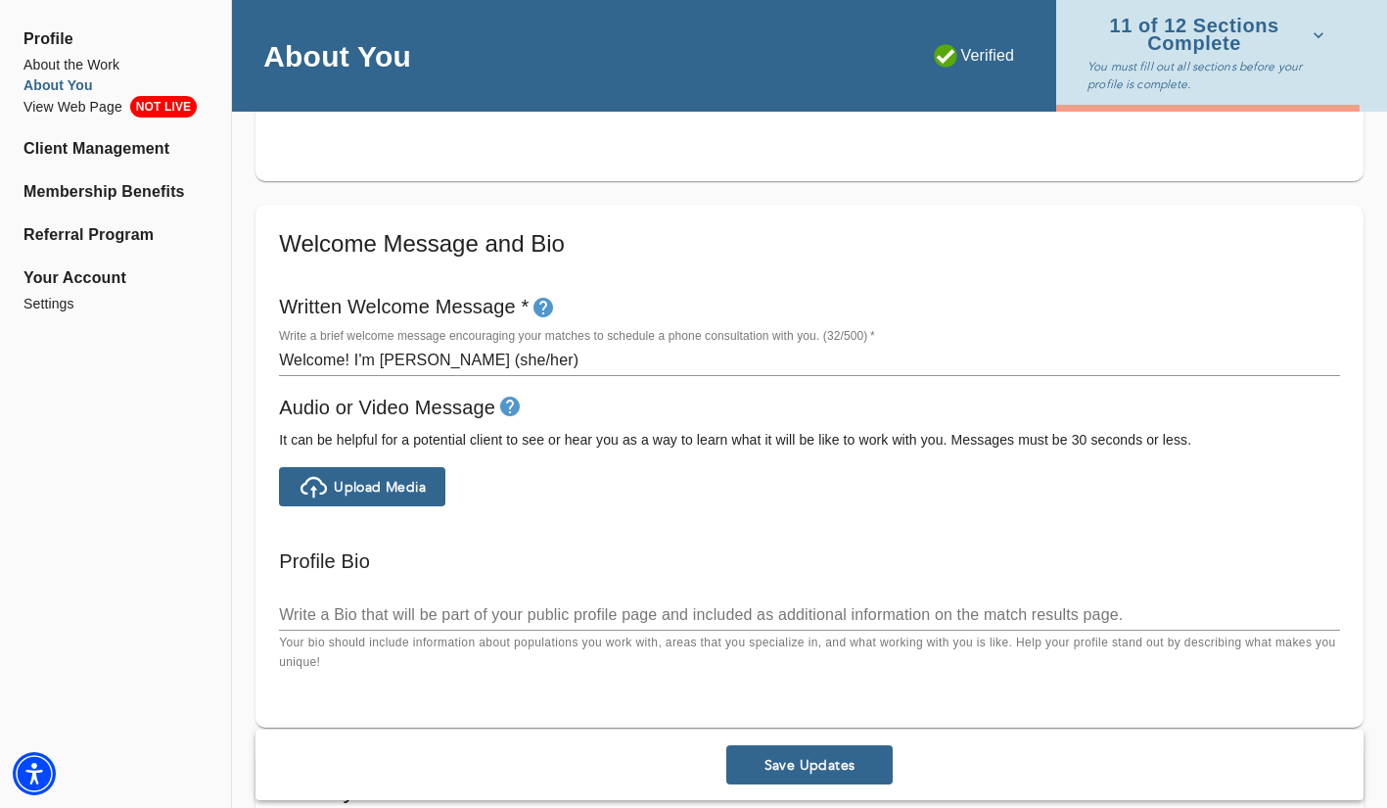
type textarea "I believe we all carry an inner child and too often we forget about them in the…"
click at [576, 359] on textarea "Welcome! I'm [PERSON_NAME] (she/her)" at bounding box center [809, 359] width 1061 height 19
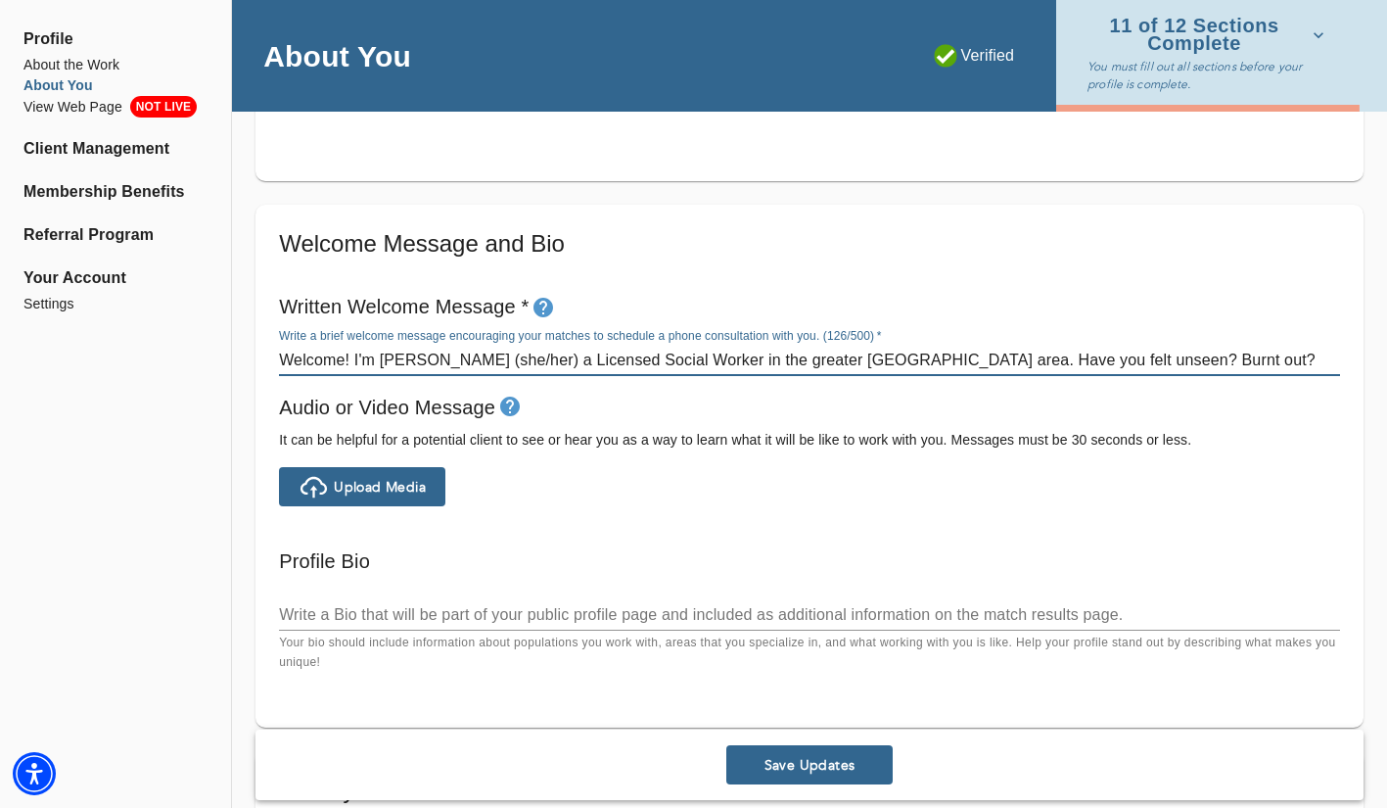
click at [1180, 364] on textarea "Welcome! I'm [PERSON_NAME] (she/her) a Licensed Social Worker in the greater [G…" at bounding box center [809, 359] width 1061 height 19
drag, startPoint x: 1032, startPoint y: 358, endPoint x: 981, endPoint y: 356, distance: 50.9
click at [981, 356] on textarea "Welcome! I'm [PERSON_NAME] (she/her) a Licensed Social Worker in the greater [G…" at bounding box center [809, 359] width 1061 height 19
click at [1040, 360] on textarea "Welcome! I'm [PERSON_NAME] (she/her) a Licensed Social Worker in the greater [G…" at bounding box center [809, 359] width 1061 height 19
click at [1017, 360] on textarea "Welcome! I'm [PERSON_NAME] (she/her) a Licensed Social Worker in the greater [G…" at bounding box center [809, 359] width 1061 height 19
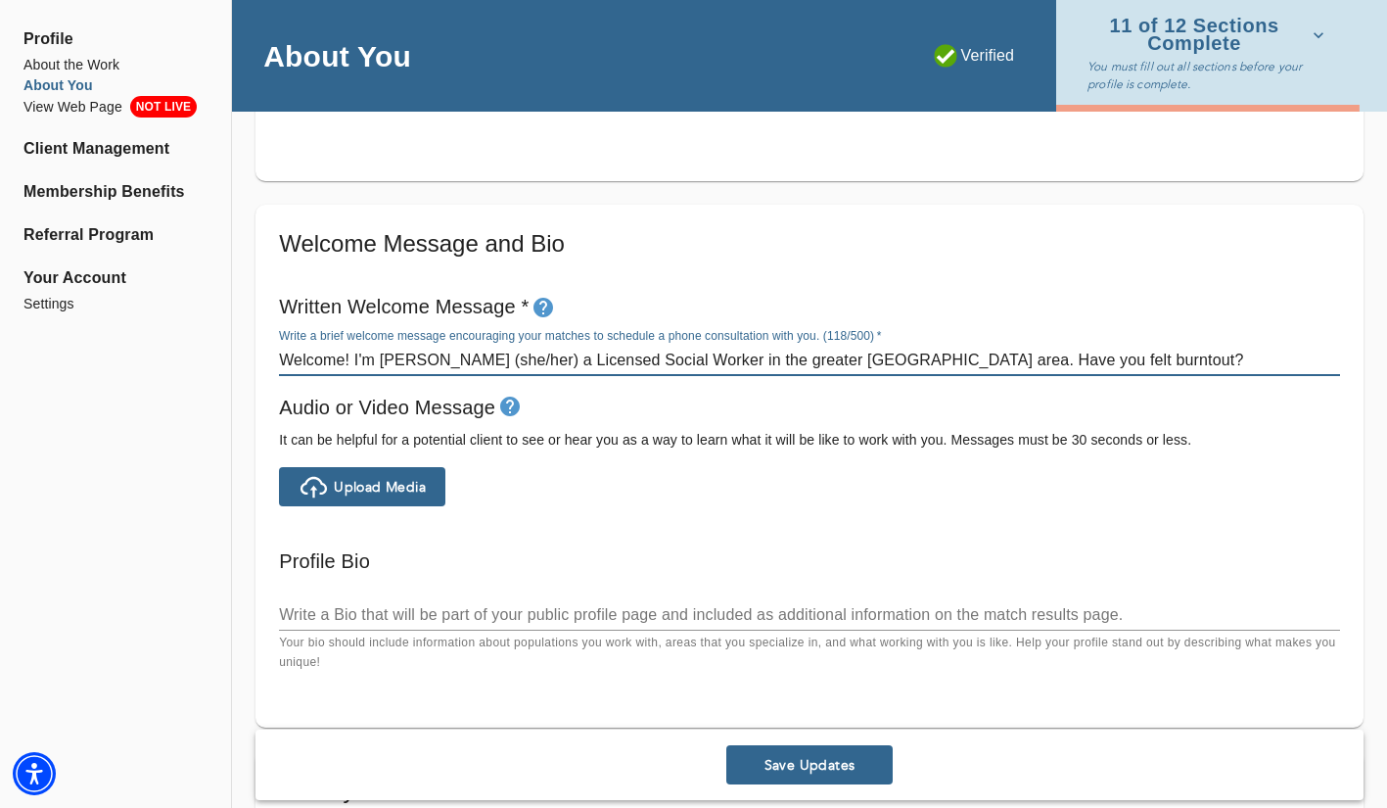
click at [1149, 356] on textarea "Welcome! I'm [PERSON_NAME] (she/her) a Licensed Social Worker in the greater [G…" at bounding box center [809, 359] width 1061 height 19
click at [1008, 362] on textarea "Welcome! I'm [PERSON_NAME] (she/her) a Licensed Social Worker in the greater [G…" at bounding box center [809, 359] width 1061 height 19
drag, startPoint x: 1207, startPoint y: 356, endPoint x: 1069, endPoint y: 354, distance: 138.0
click at [1070, 354] on textarea "Welcome! I'm [PERSON_NAME] (she/her) a Licensed Social Worker in the greater [G…" at bounding box center [809, 359] width 1061 height 19
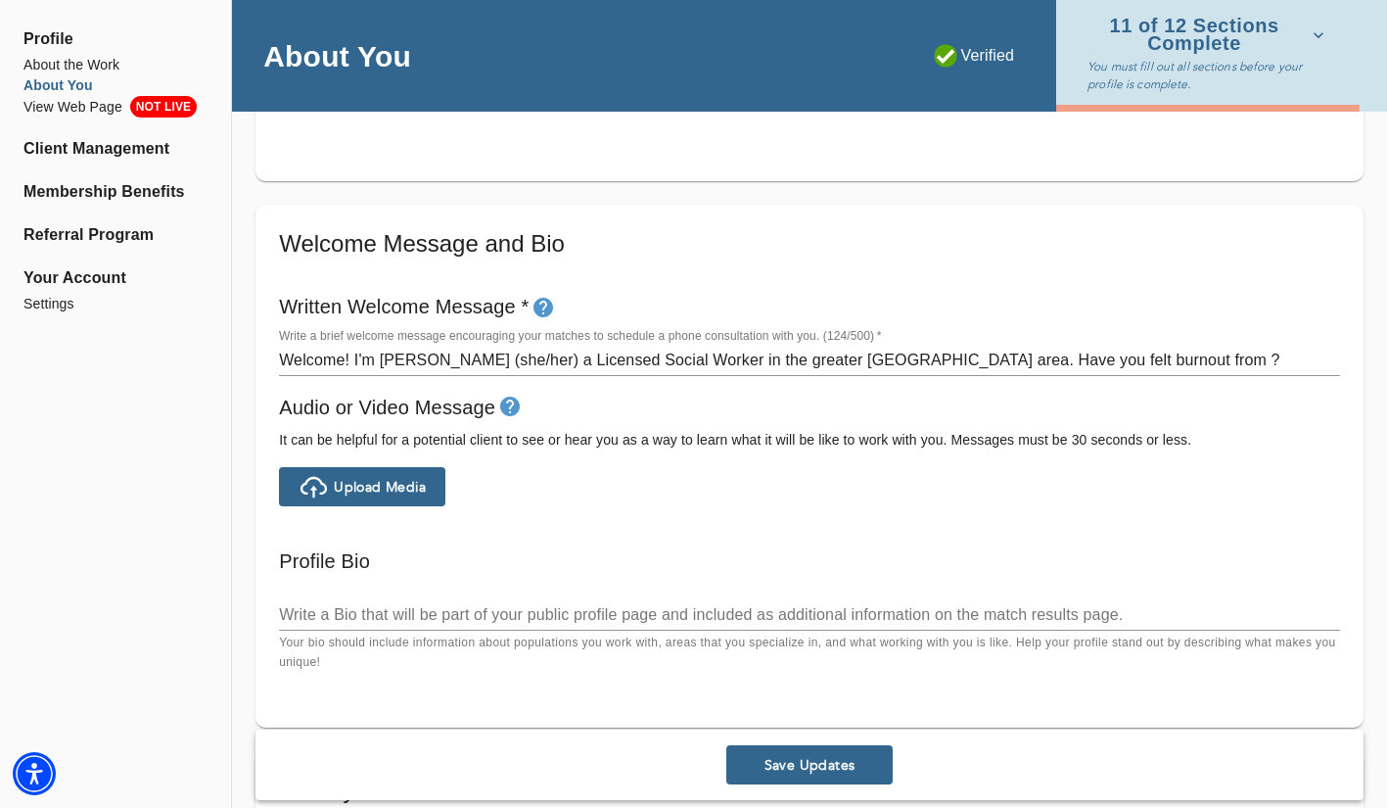
click at [1171, 344] on div "Write a brief welcome message encouraging your matches to schedule a phone cons…" at bounding box center [809, 352] width 1061 height 47
click at [1073, 361] on textarea "Welcome! I'm [PERSON_NAME] (she/her) a Licensed Social Worker in the greater [G…" at bounding box center [809, 359] width 1061 height 19
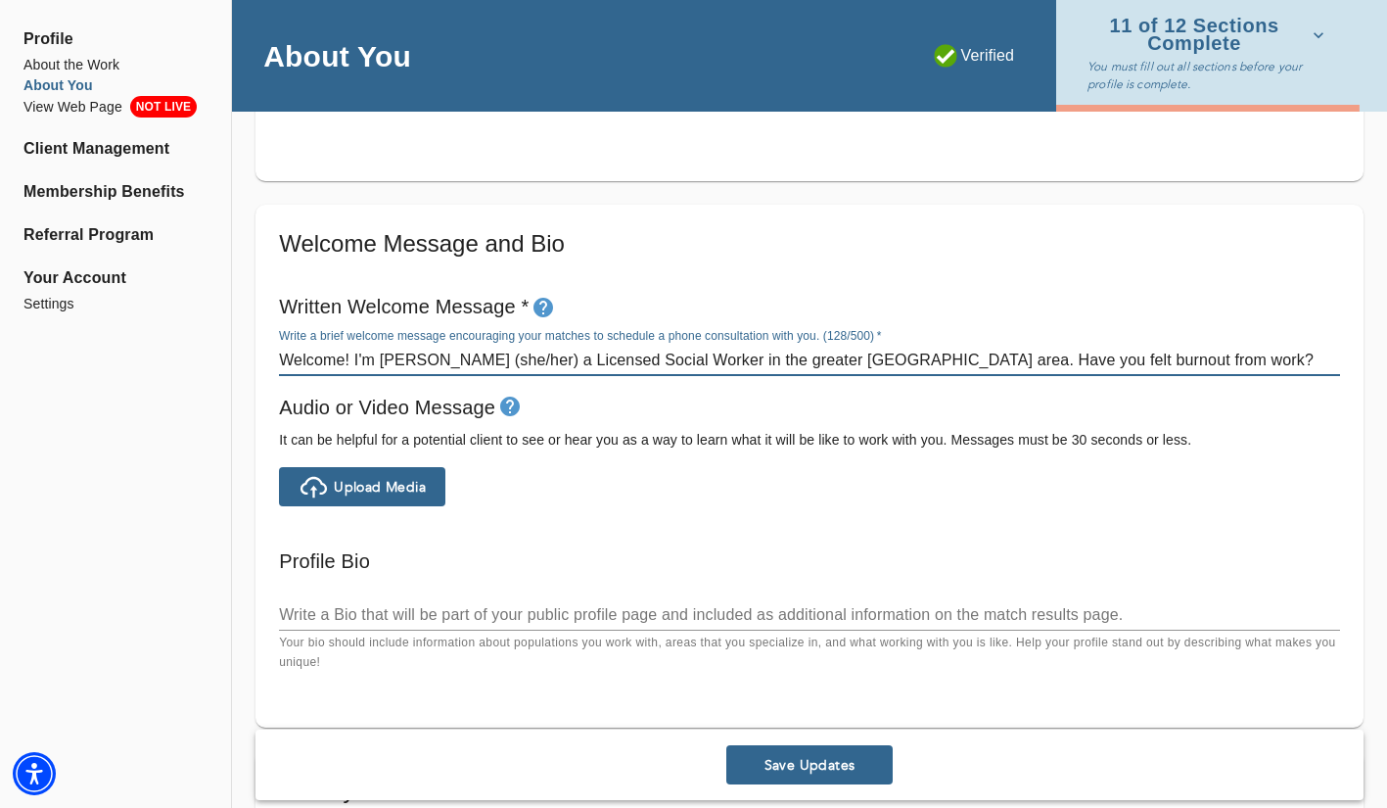
click at [1217, 362] on textarea "Welcome! I'm [PERSON_NAME] (she/her) a Licensed Social Worker in the greater [G…" at bounding box center [809, 359] width 1061 height 19
click at [1307, 359] on textarea "Welcome! I'm [PERSON_NAME] (she/her) a Licensed Social Worker in the greater [G…" at bounding box center [809, 359] width 1061 height 19
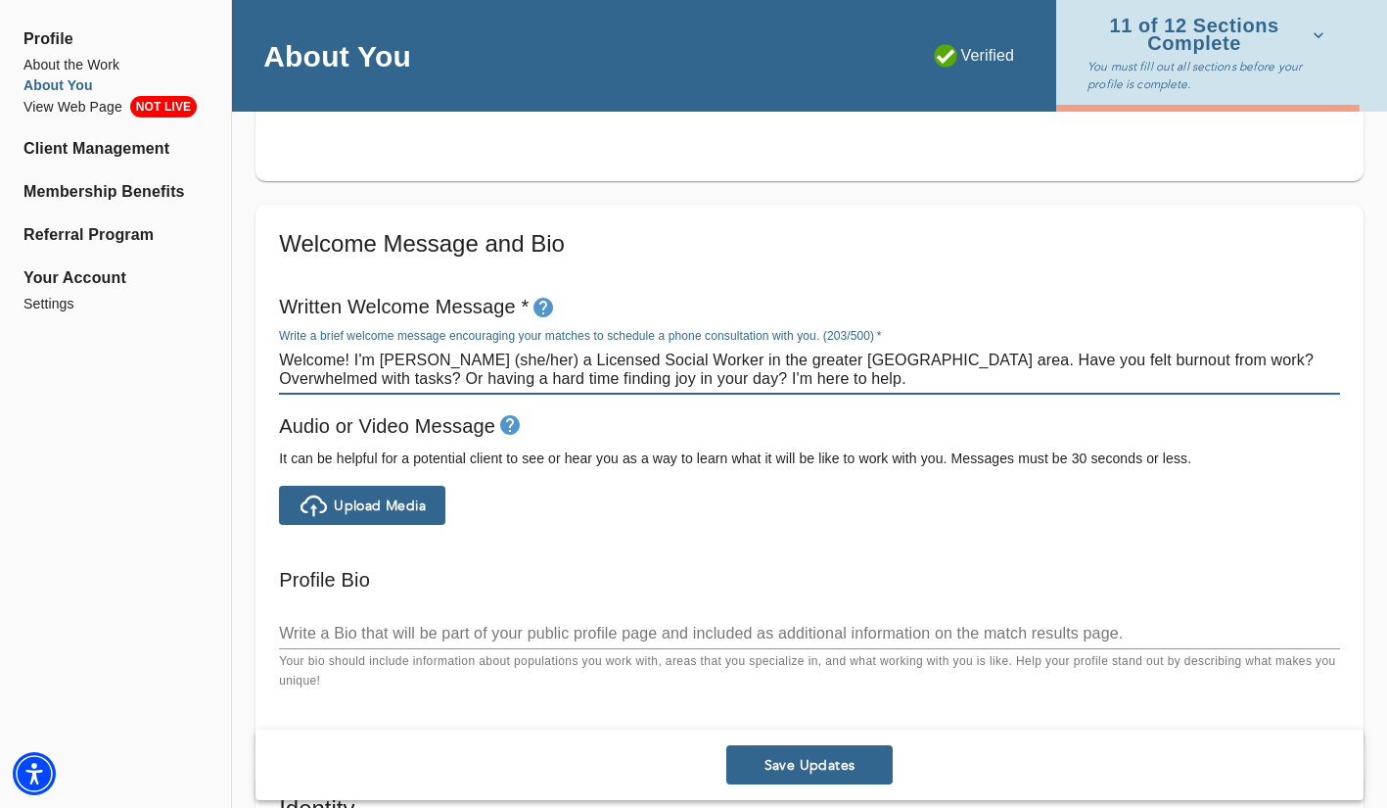
drag, startPoint x: 702, startPoint y: 380, endPoint x: 878, endPoint y: 360, distance: 177.3
click at [879, 360] on textarea "Welcome! I'm [PERSON_NAME] (she/her) a Licensed Social Worker in the greater [G…" at bounding box center [809, 368] width 1061 height 37
click at [495, 382] on textarea "Welcome! I'm [PERSON_NAME] (she/her) a Licensed Social Worker in the greater [G…" at bounding box center [809, 368] width 1061 height 37
click at [690, 384] on textarea "Welcome! I'm [PERSON_NAME] (she/her) a Licensed Social Worker in the greater [G…" at bounding box center [809, 368] width 1061 height 37
drag, startPoint x: 790, startPoint y: 385, endPoint x: 391, endPoint y: 379, distance: 399.5
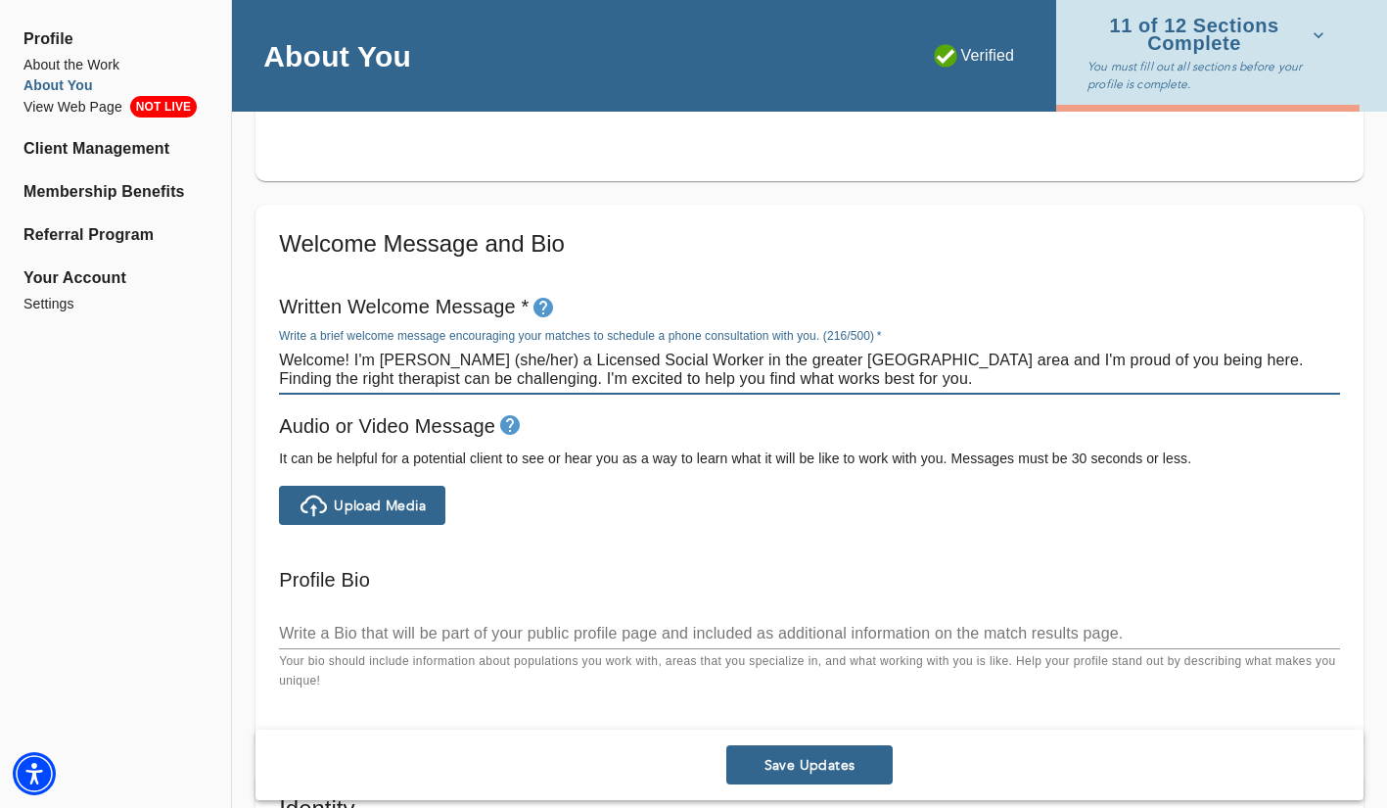
click at [391, 379] on textarea "Welcome! I'm [PERSON_NAME] (she/her) a Licensed Social Worker in the greater [G…" at bounding box center [809, 368] width 1061 height 37
click at [719, 385] on textarea "Welcome! I'm [PERSON_NAME] (she/her) a Licensed Social Worker in the greater [G…" at bounding box center [809, 368] width 1061 height 37
click at [847, 382] on textarea "Welcome! I'm [PERSON_NAME] (she/her) a Licensed Social Worker in the greater [G…" at bounding box center [809, 368] width 1061 height 37
click at [892, 383] on textarea "Welcome! I'm [PERSON_NAME] (she/her) a Licensed Social Worker in the greater [G…" at bounding box center [809, 368] width 1061 height 37
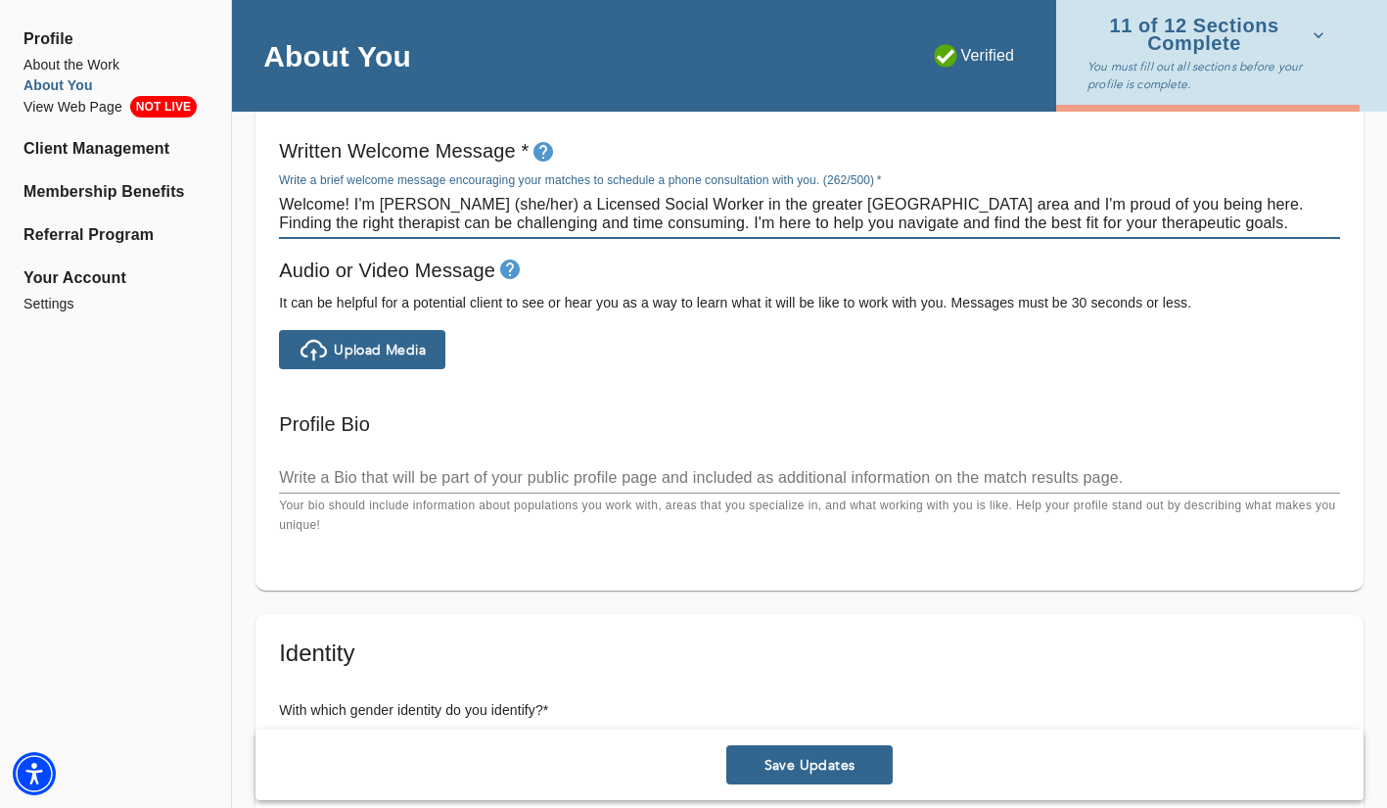
scroll to position [1147, 0]
click at [661, 479] on textarea at bounding box center [809, 479] width 1061 height 19
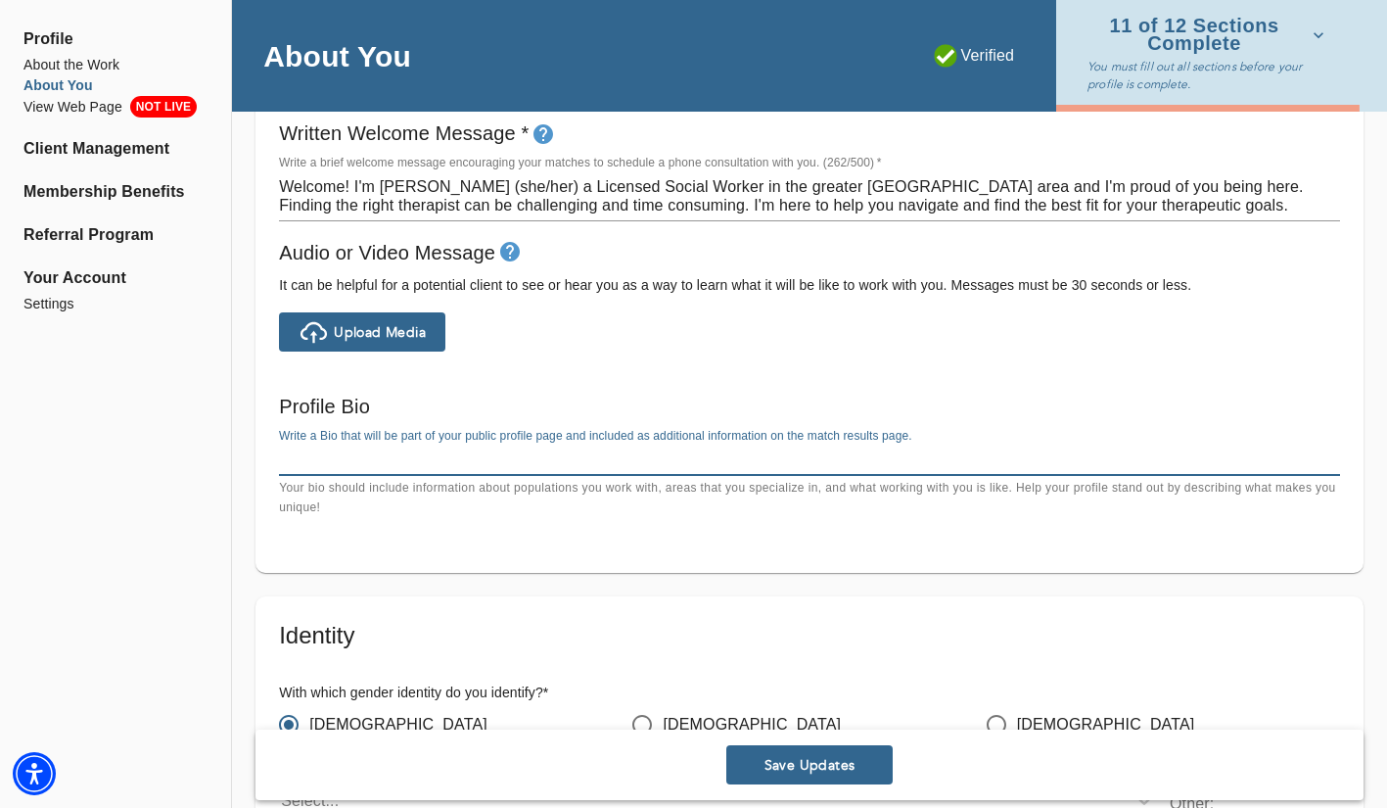
scroll to position [1166, 0]
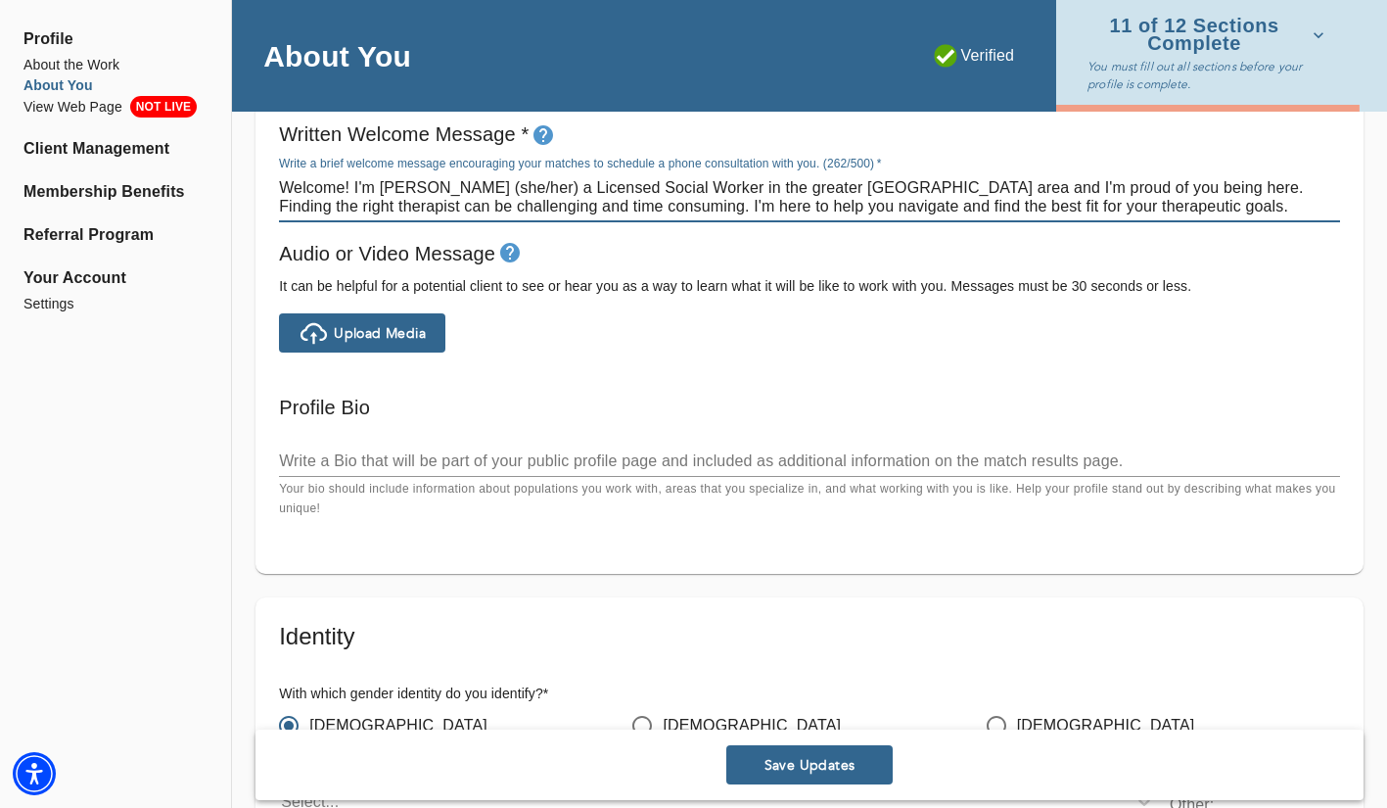
drag, startPoint x: 1073, startPoint y: 208, endPoint x: 283, endPoint y: 188, distance: 790.3
click at [282, 187] on textarea "Welcome! I'm [PERSON_NAME] (she/her) a Licensed Social Worker in the greater [G…" at bounding box center [809, 196] width 1061 height 37
drag, startPoint x: 355, startPoint y: 206, endPoint x: 264, endPoint y: 1, distance: 223.9
click at [0, 0] on div "Profile About the Work About You View Web Page NOT LIVE Client Management Membe…" at bounding box center [693, 572] width 1387 height 3331
paste textarea
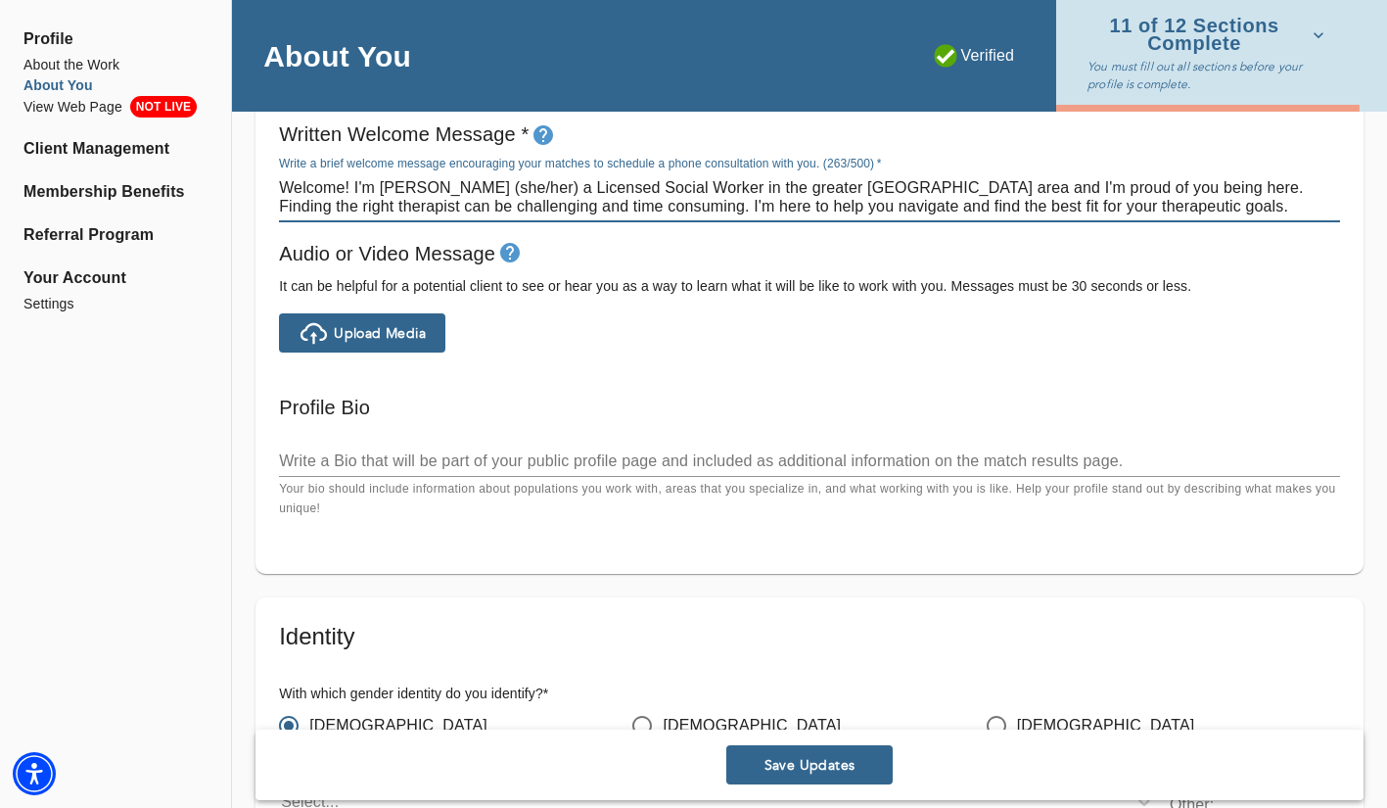
type textarea "Welcome! I'm [PERSON_NAME] (she/her) a Licensed Social Worker in the greater [G…"
drag, startPoint x: 568, startPoint y: 195, endPoint x: 556, endPoint y: 9, distance: 186.4
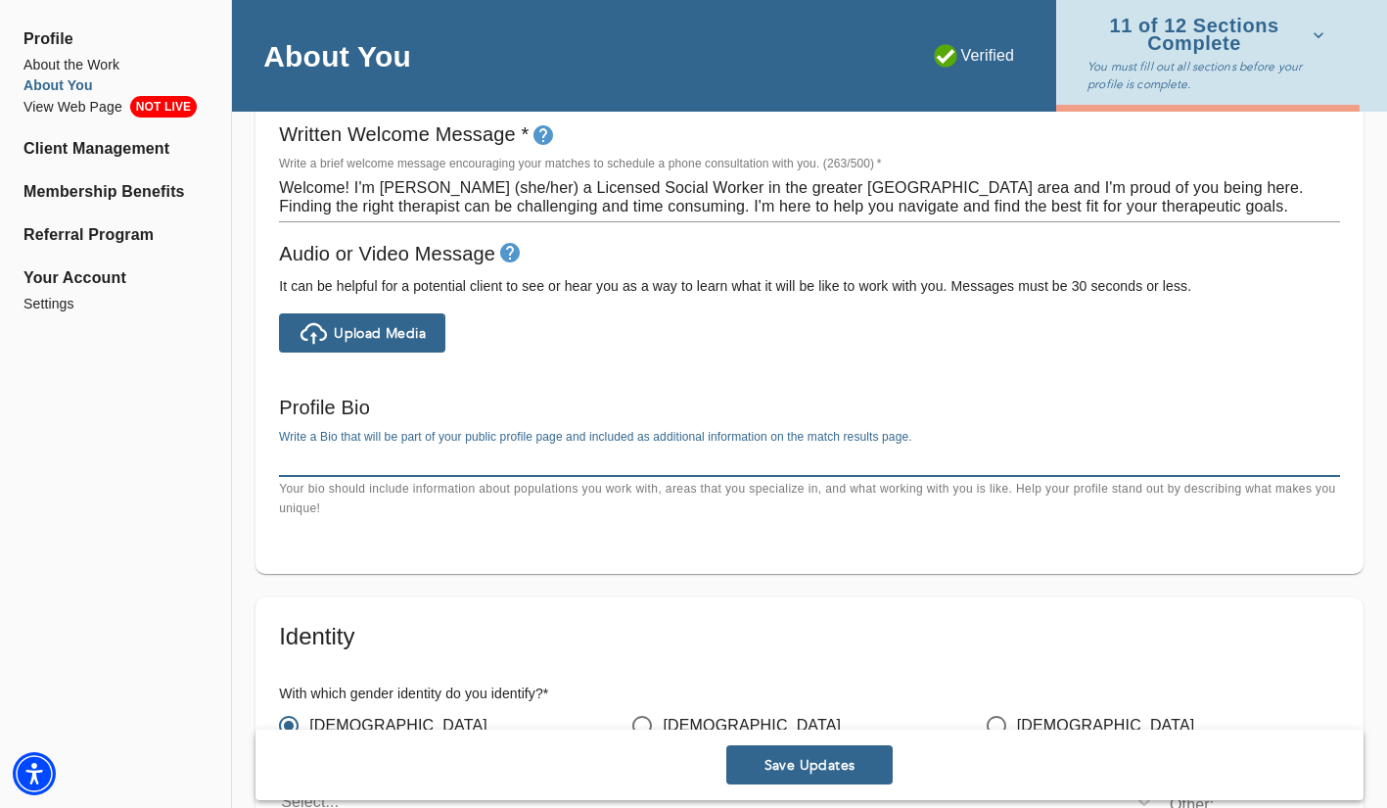
click at [412, 458] on textarea at bounding box center [809, 460] width 1061 height 19
paste textarea "Loremip! D's Ametcons (adi/eli) s Doeiusmo Tempor Incidi ut lab etdolor MAG ali…"
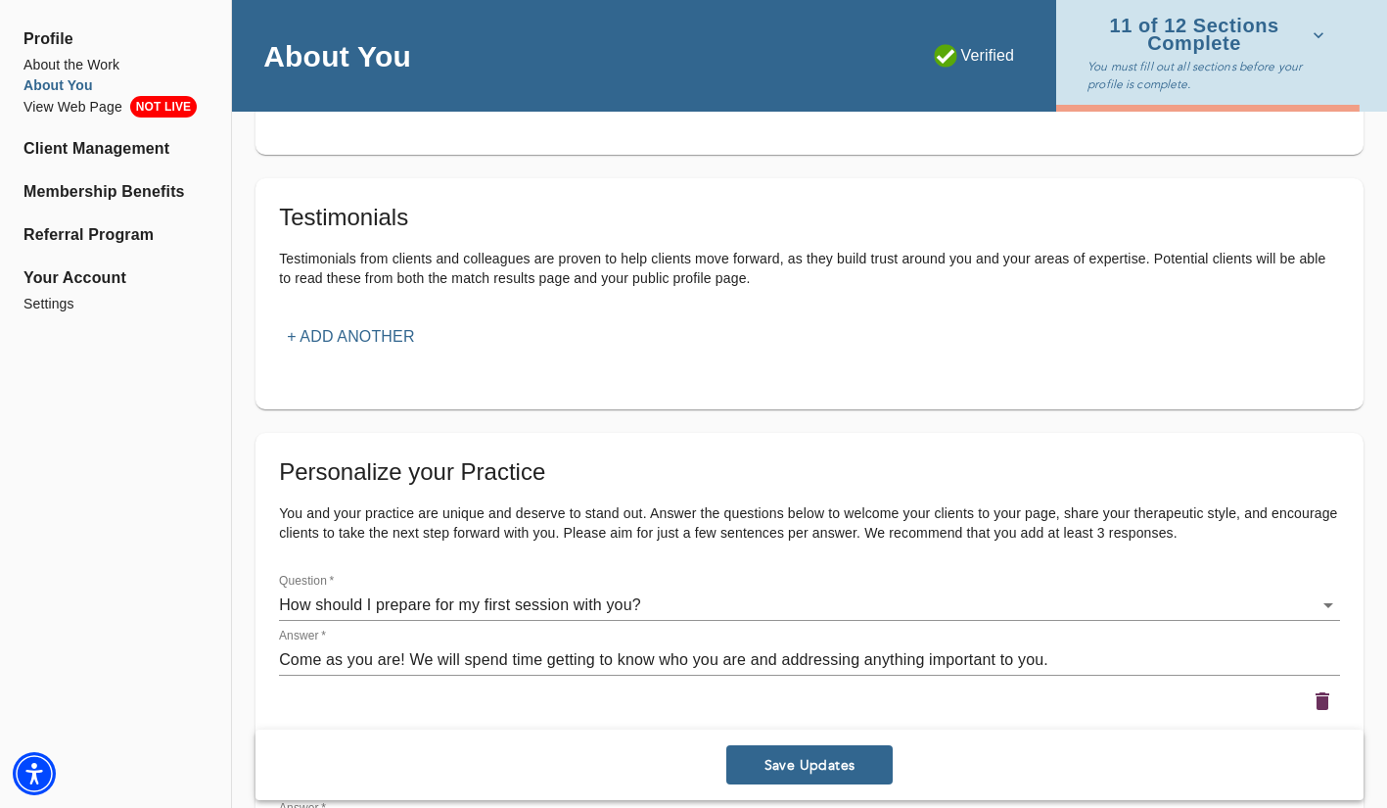
scroll to position [2327, 0]
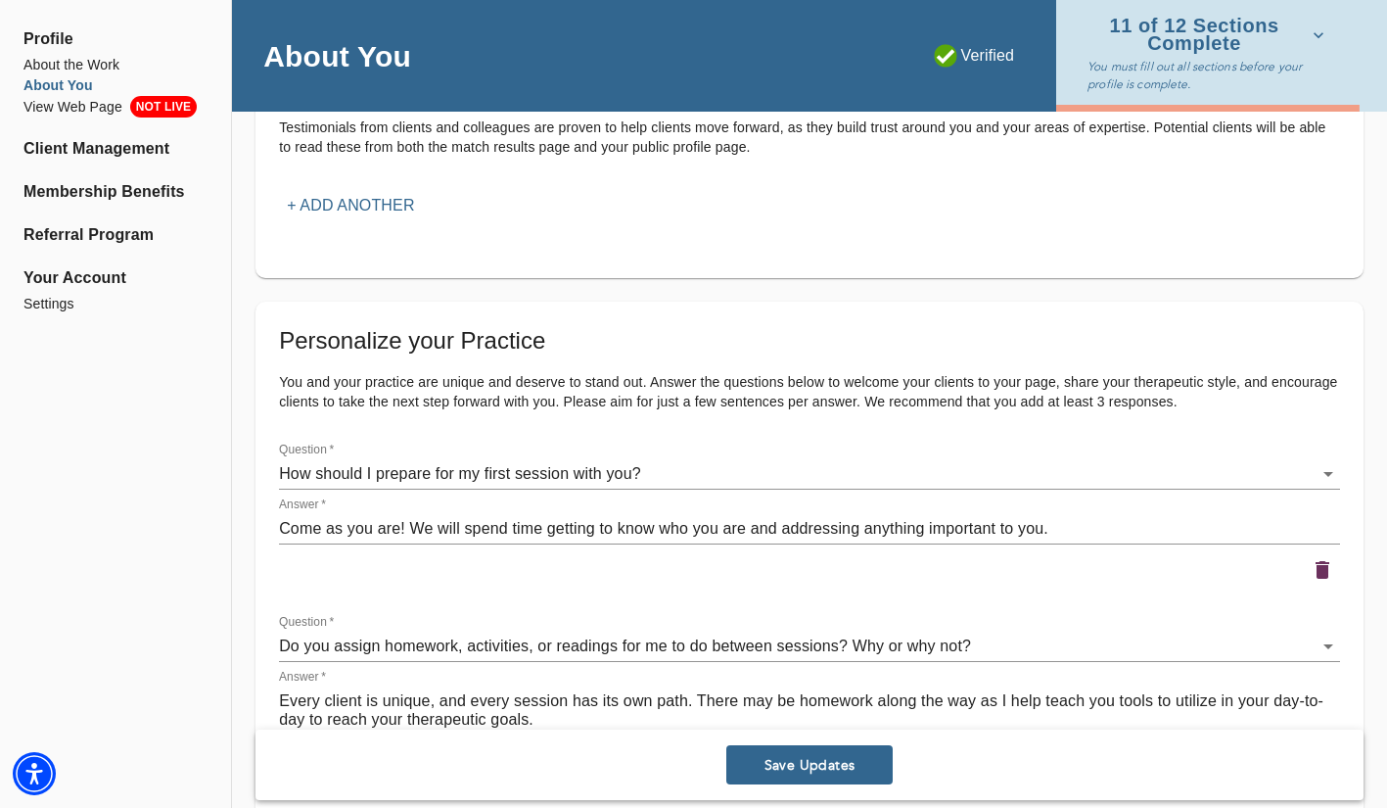
type textarea "Loremip! D's Ametcons (adi/eli) s Doeiusmo Tempor Incidi ut lab etdolor MAG ali…"
click at [779, 765] on span "Save Updates" at bounding box center [809, 765] width 151 height 19
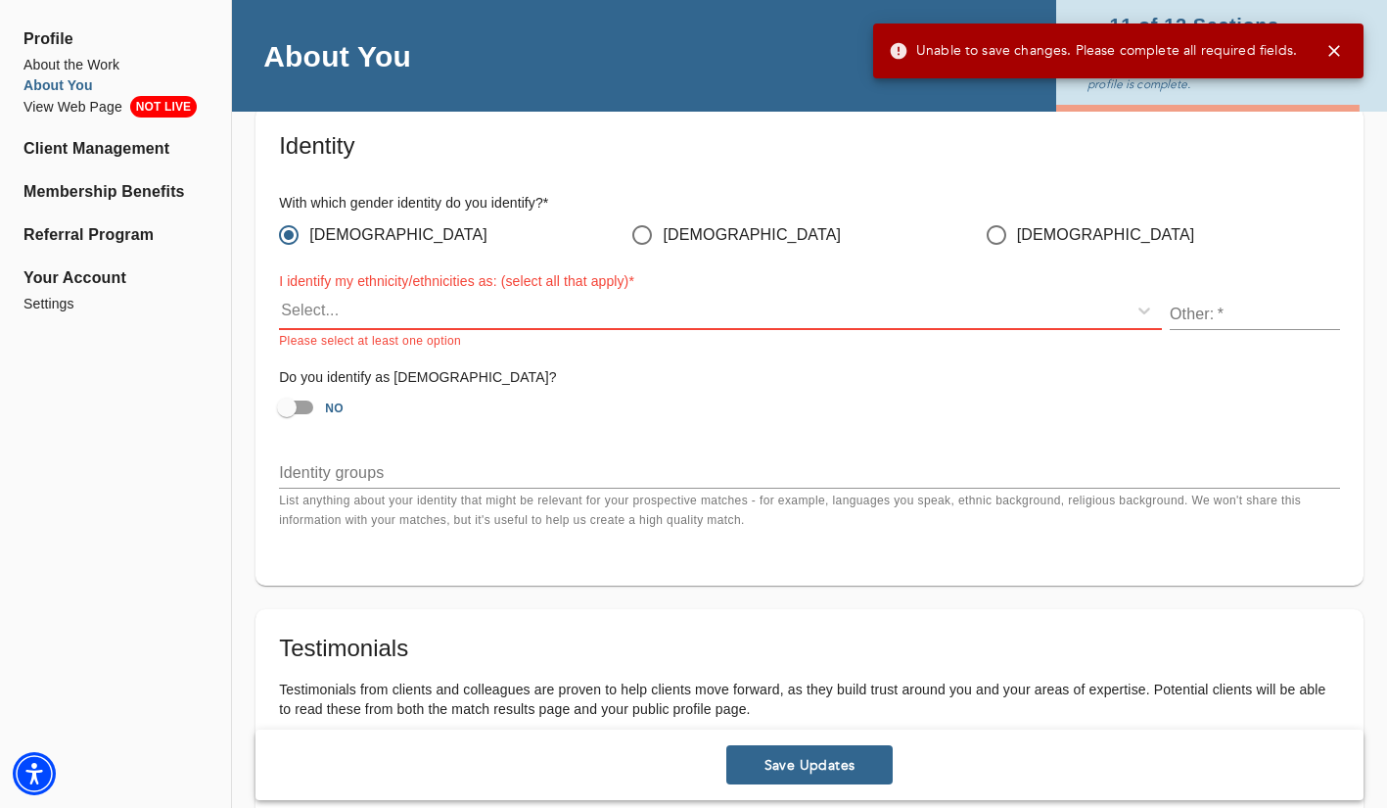
scroll to position [1782, 0]
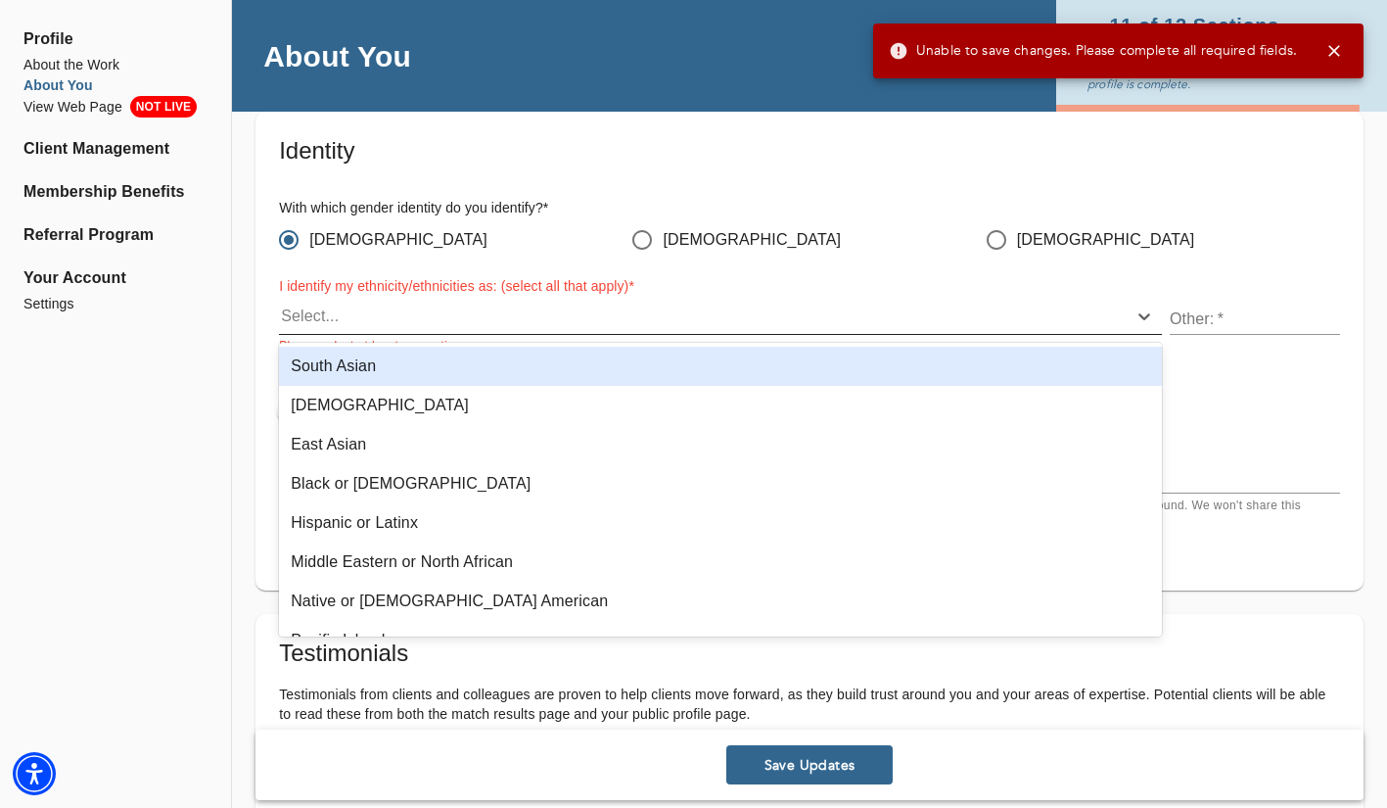
click at [543, 304] on div "Select..." at bounding box center [703, 316] width 848 height 31
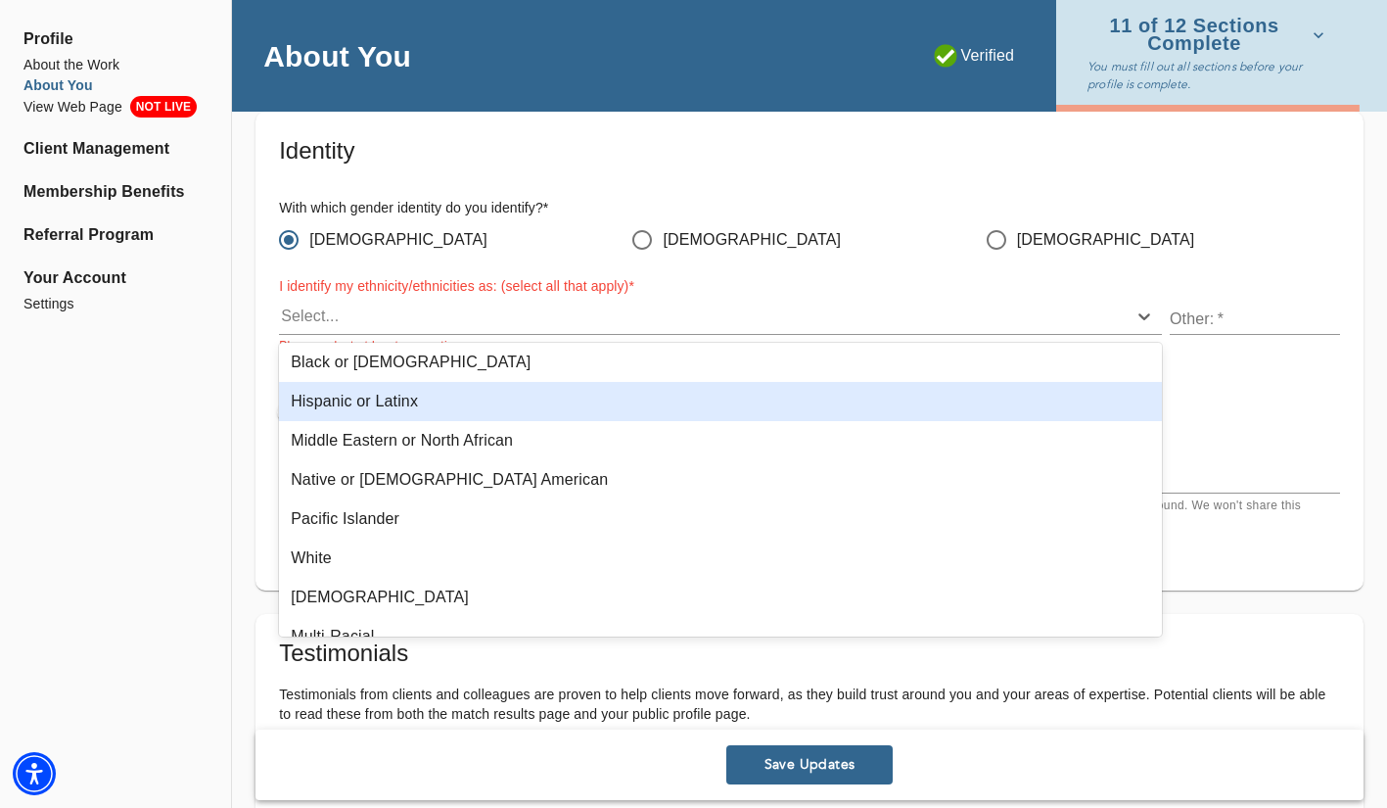
scroll to position [123, 0]
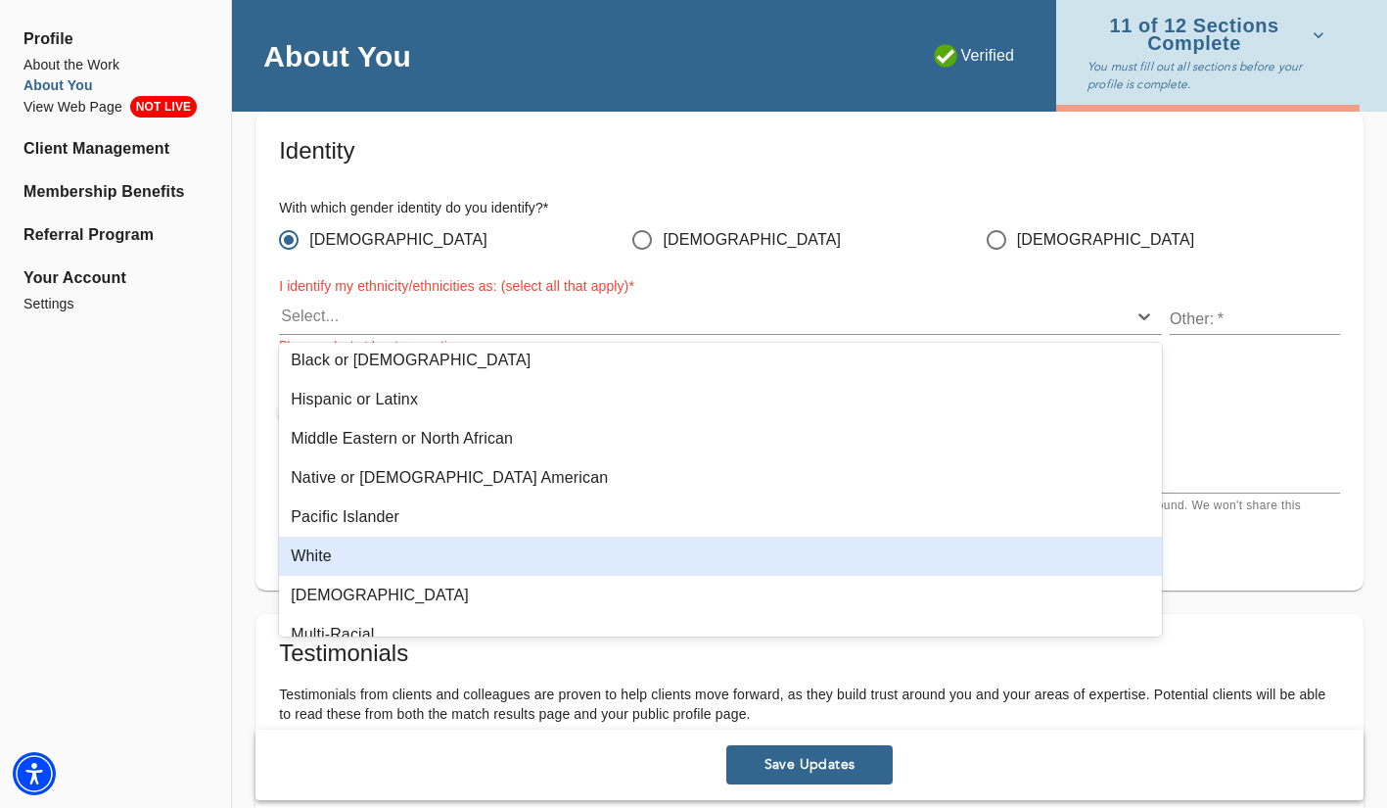
click at [498, 557] on div "White" at bounding box center [720, 555] width 883 height 39
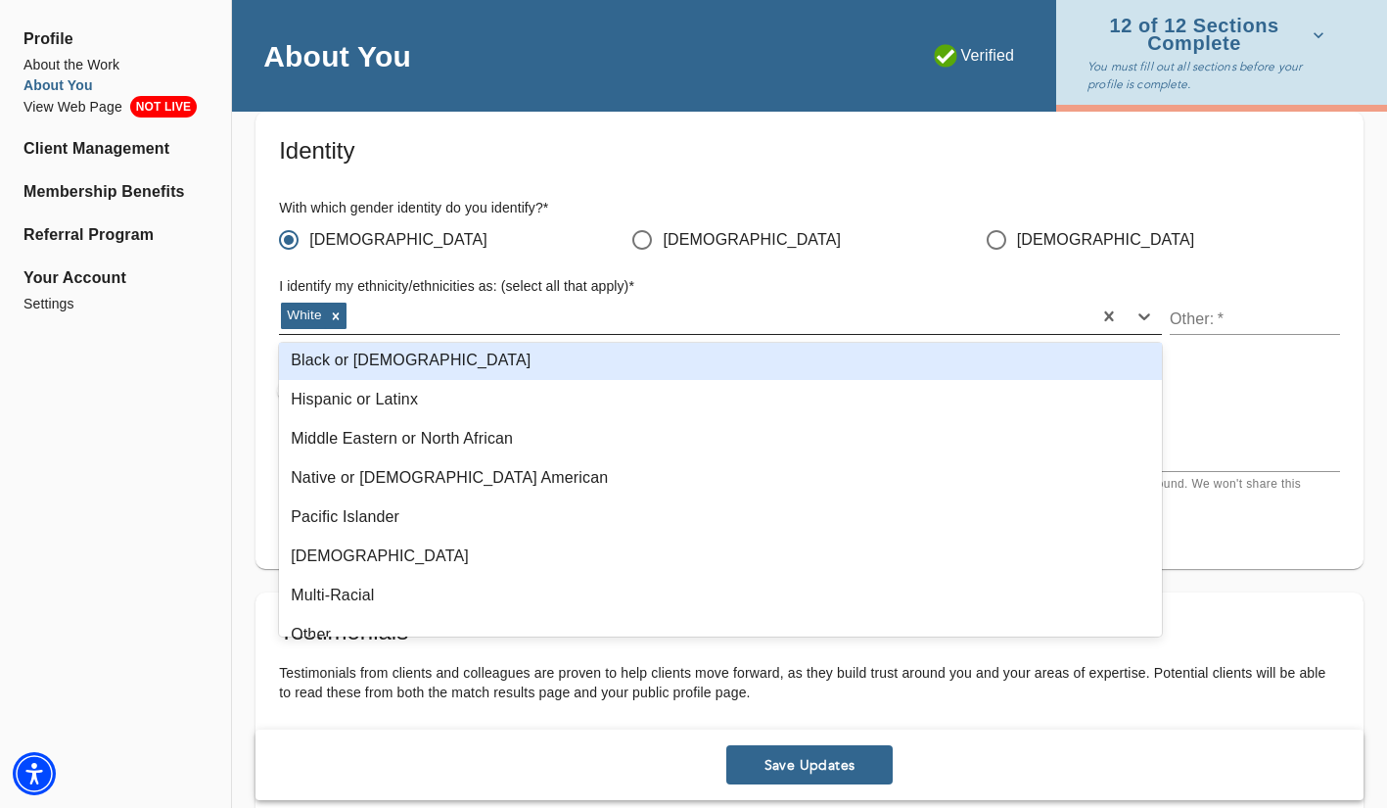
click at [745, 317] on div "White" at bounding box center [685, 316] width 813 height 31
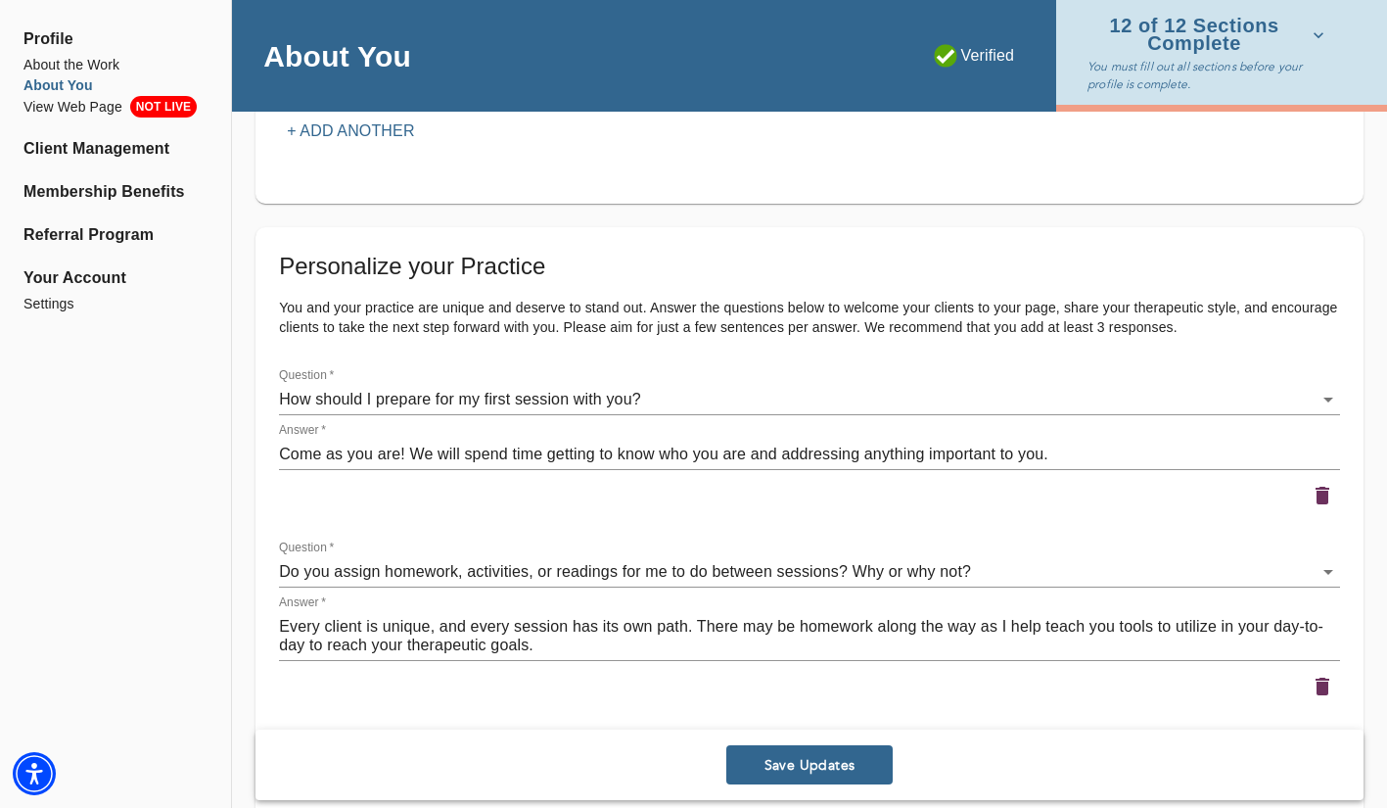
scroll to position [2588, 0]
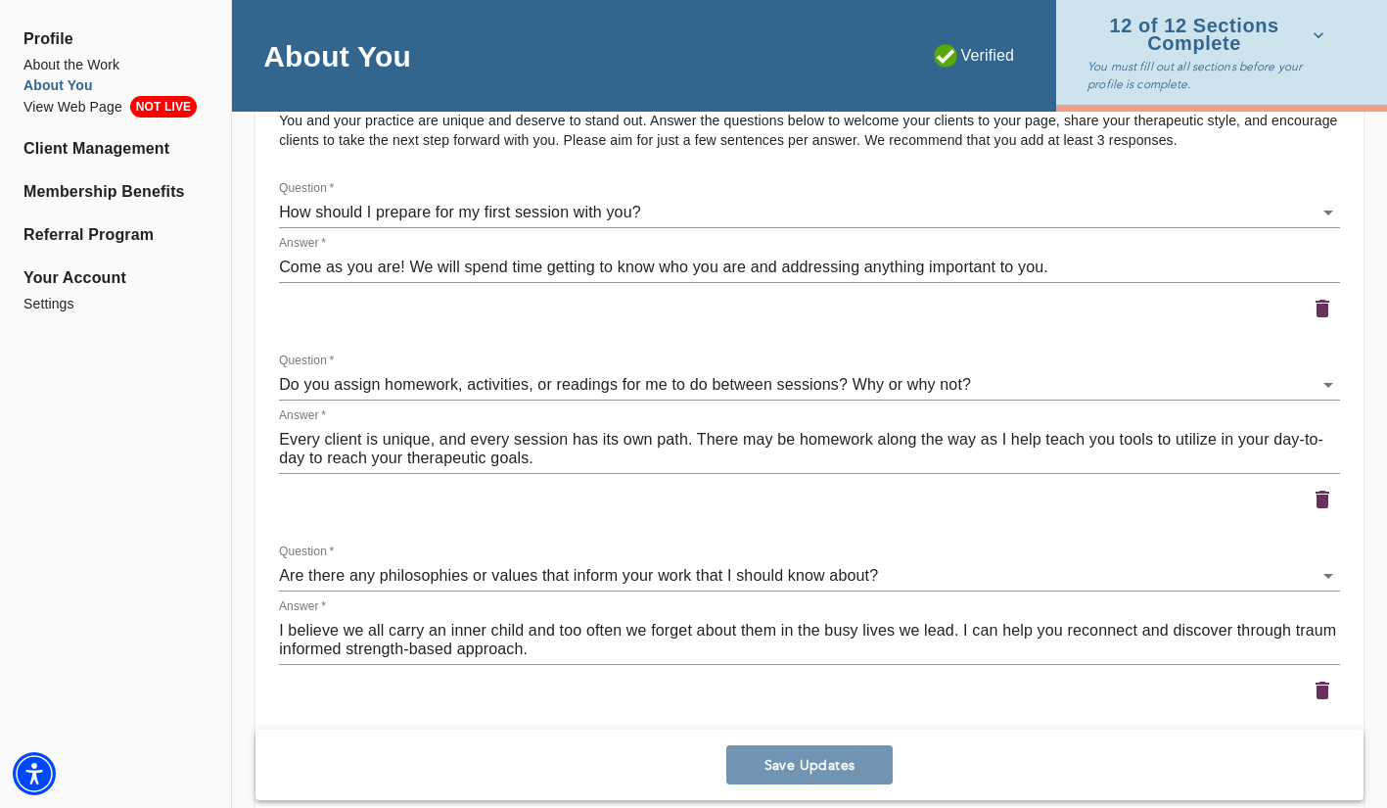
click at [825, 763] on span "Save Updates" at bounding box center [809, 765] width 151 height 19
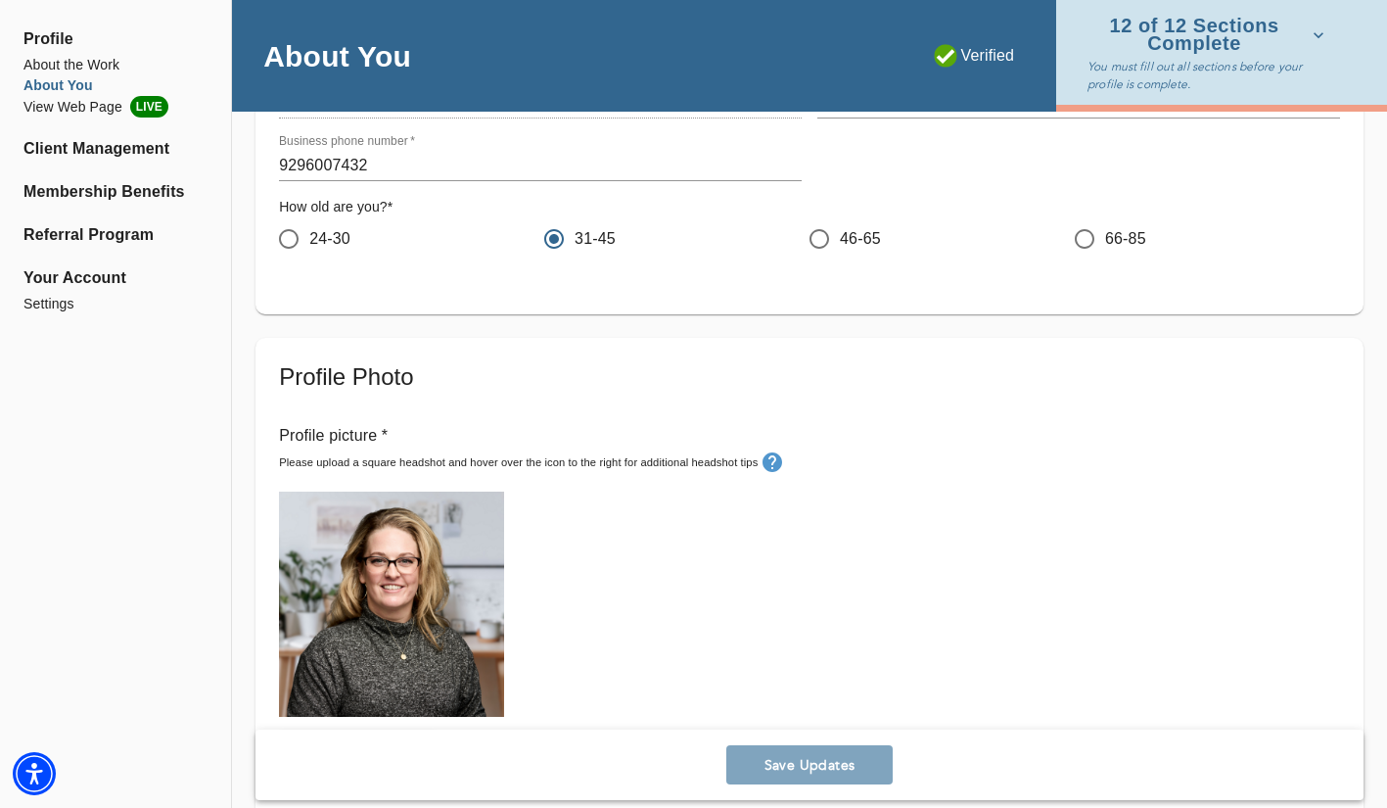
scroll to position [0, 0]
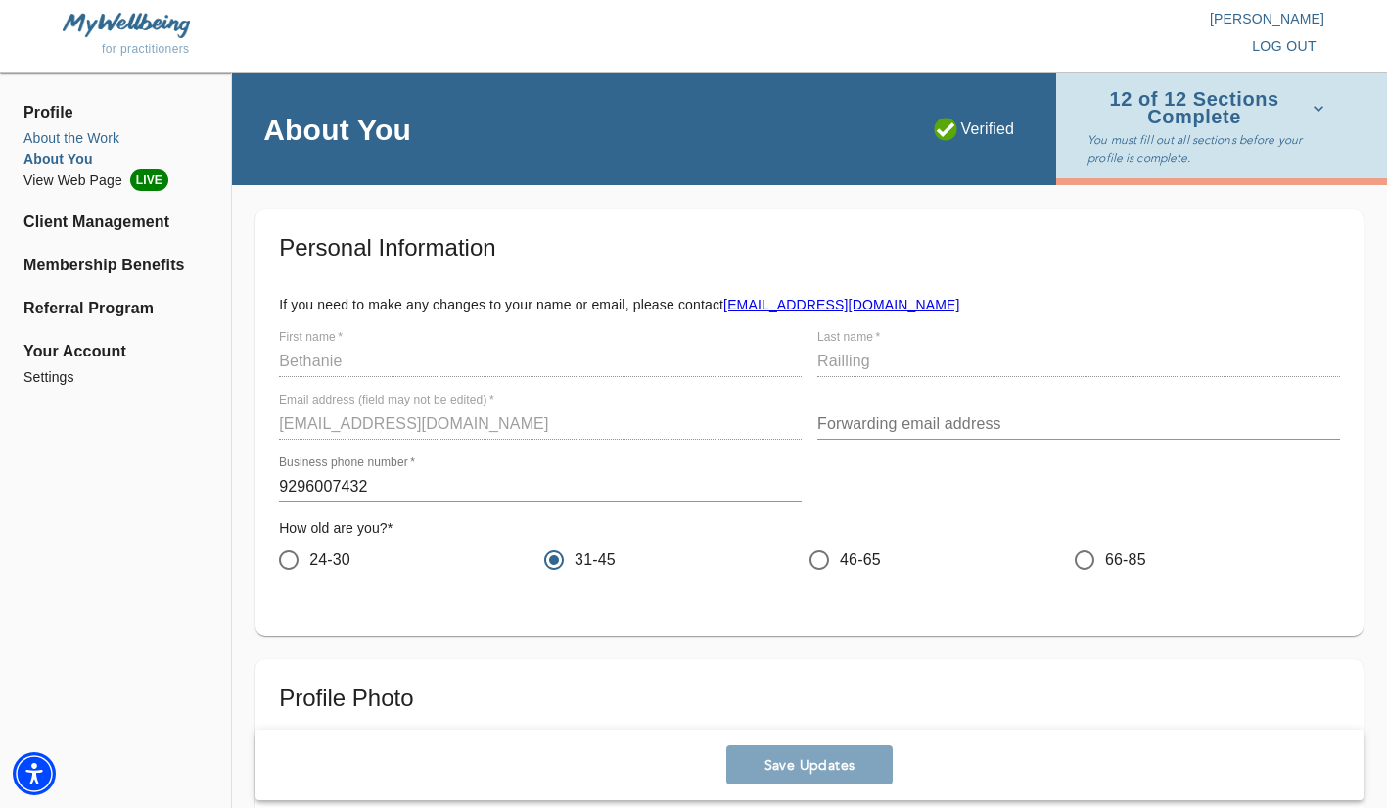
click at [88, 137] on li "About the Work" at bounding box center [115, 138] width 184 height 21
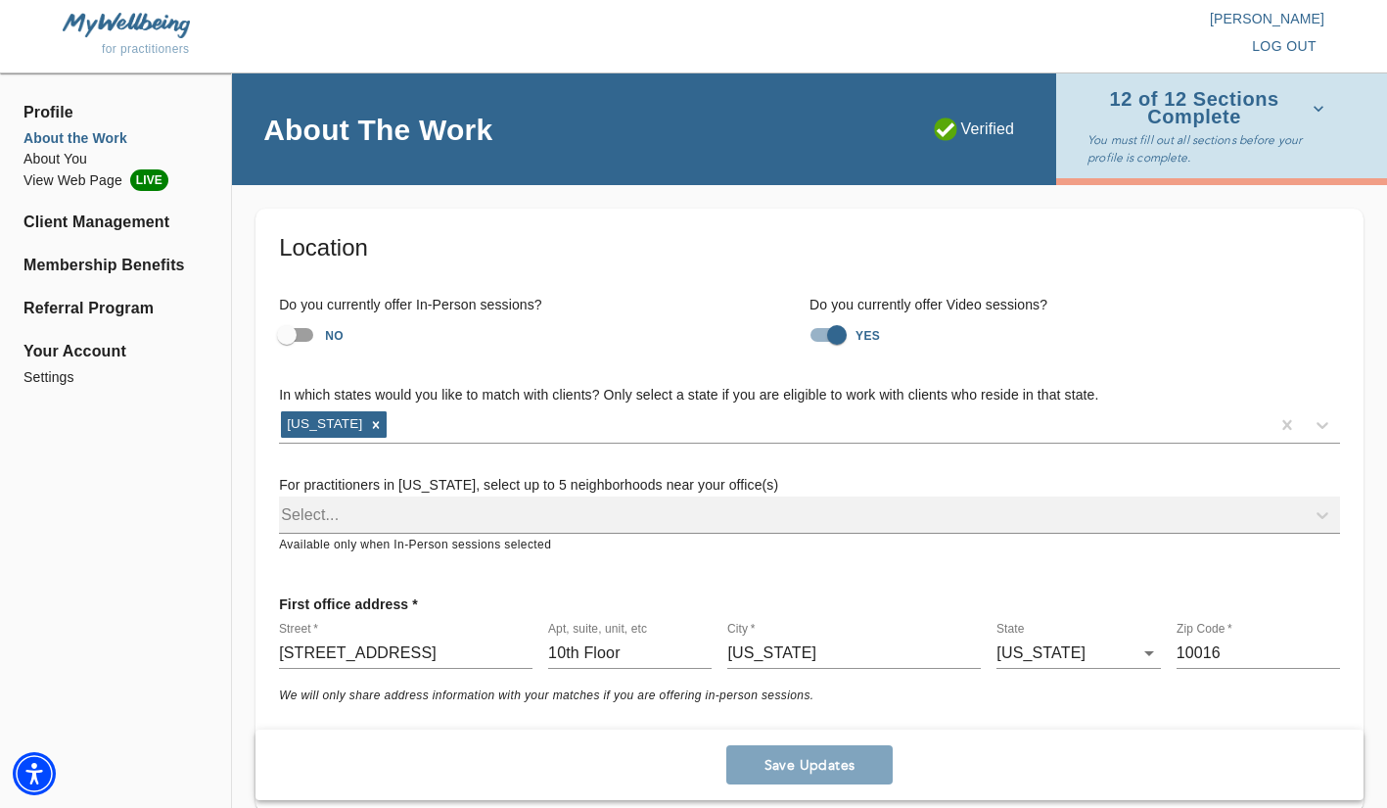
click at [56, 110] on span "Profile" at bounding box center [115, 112] width 184 height 23
click at [71, 179] on li "View Web Page LIVE" at bounding box center [115, 180] width 184 height 22
